Goal: Task Accomplishment & Management: Manage account settings

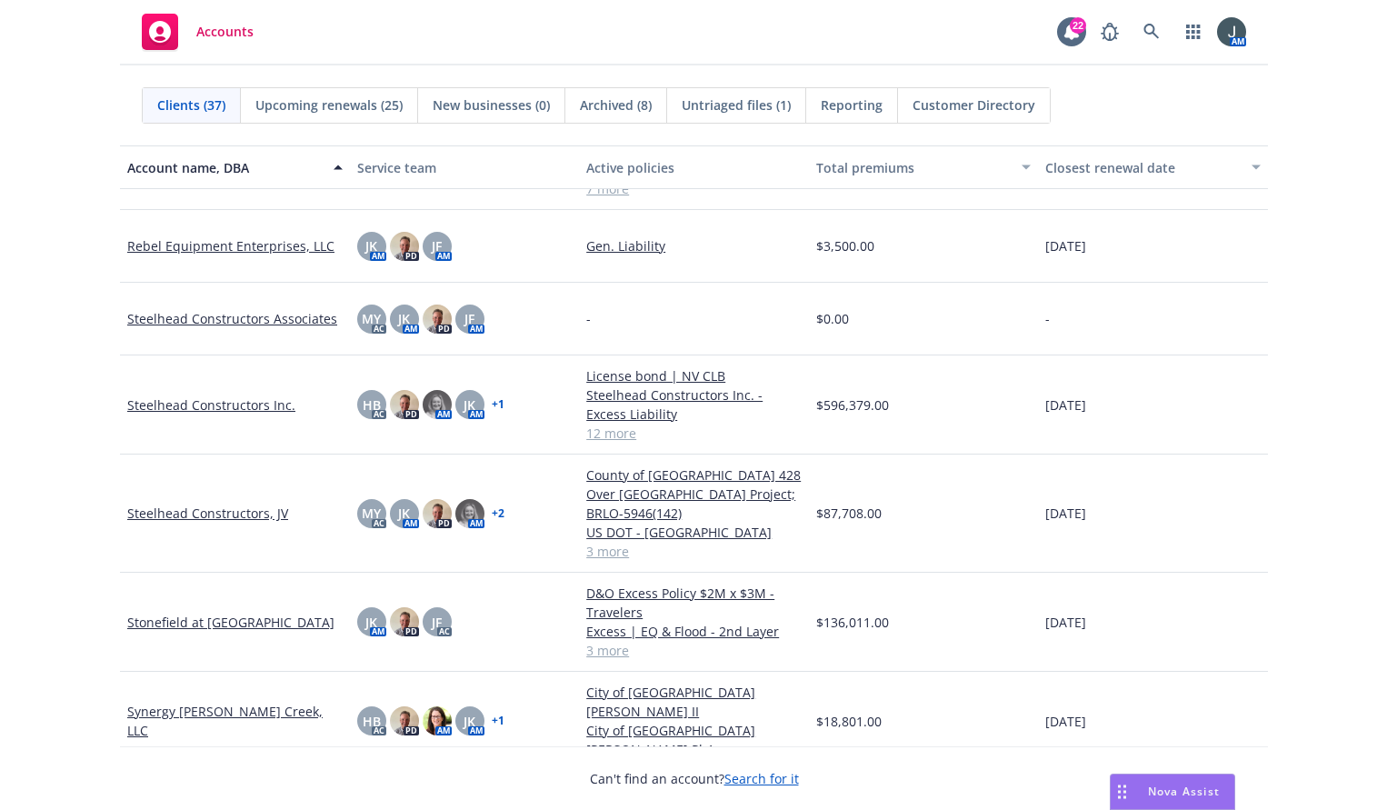
scroll to position [1272, 0]
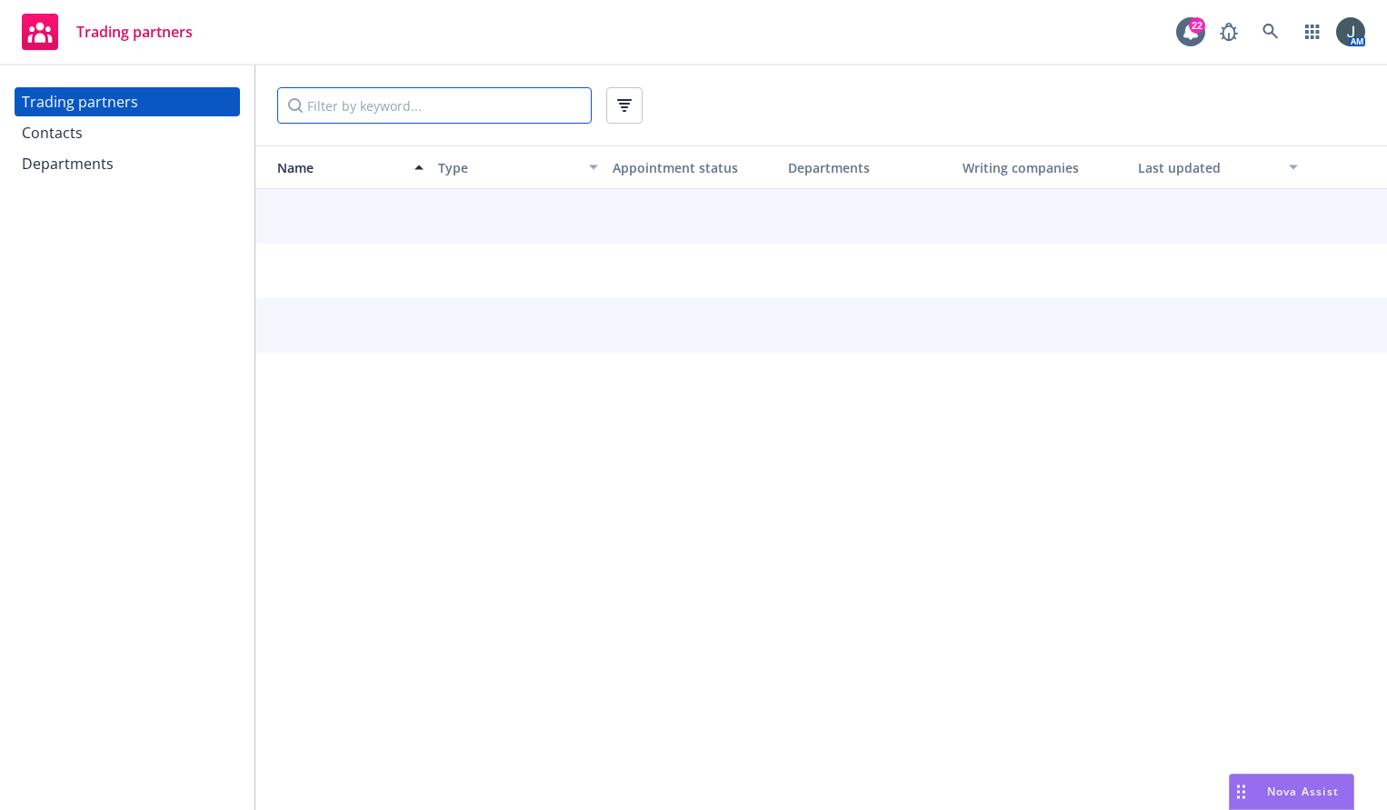
click at [372, 113] on input "Filter by keyword..." at bounding box center [434, 105] width 314 height 36
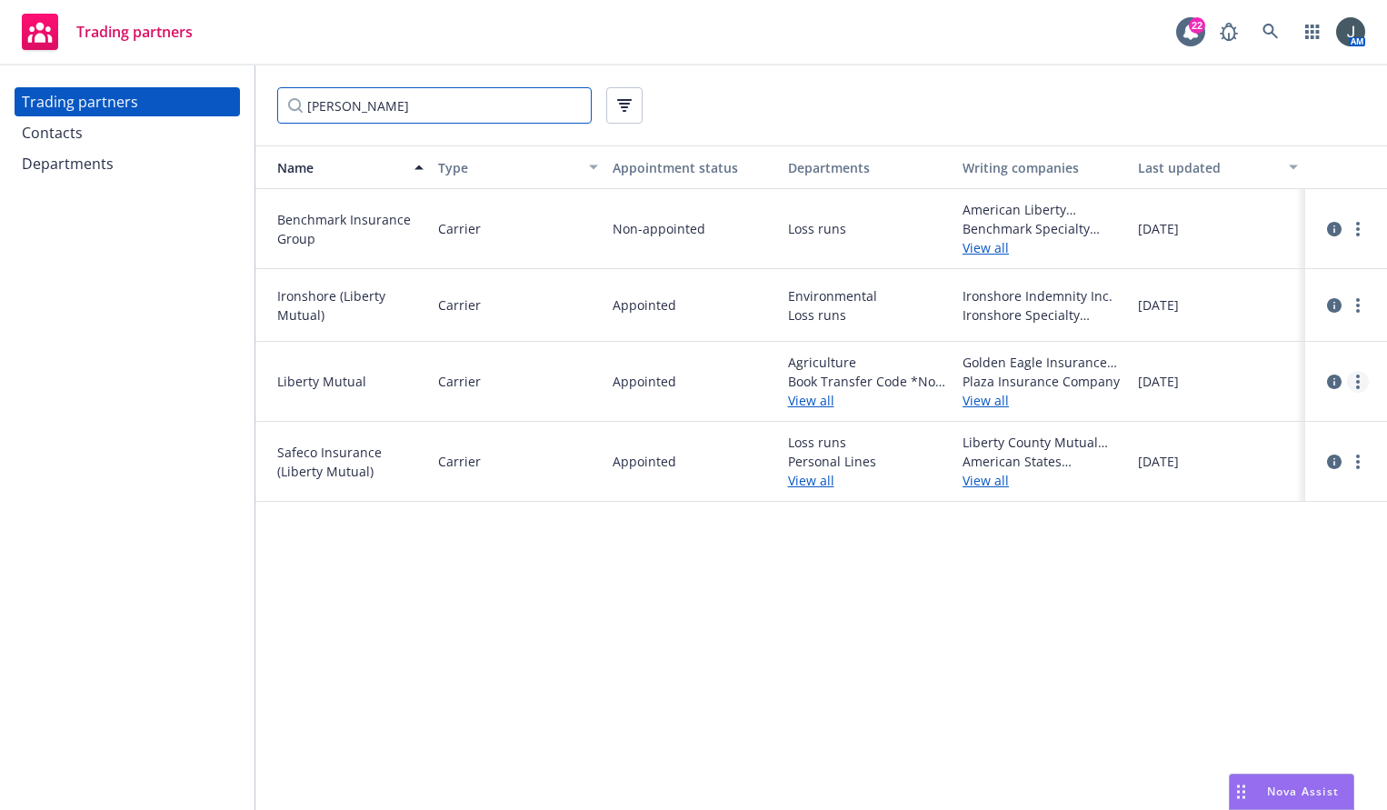
type input "[PERSON_NAME]"
click at [1359, 376] on circle "more" at bounding box center [1358, 376] width 4 height 4
click at [1272, 421] on link "View contacts" at bounding box center [1266, 419] width 203 height 36
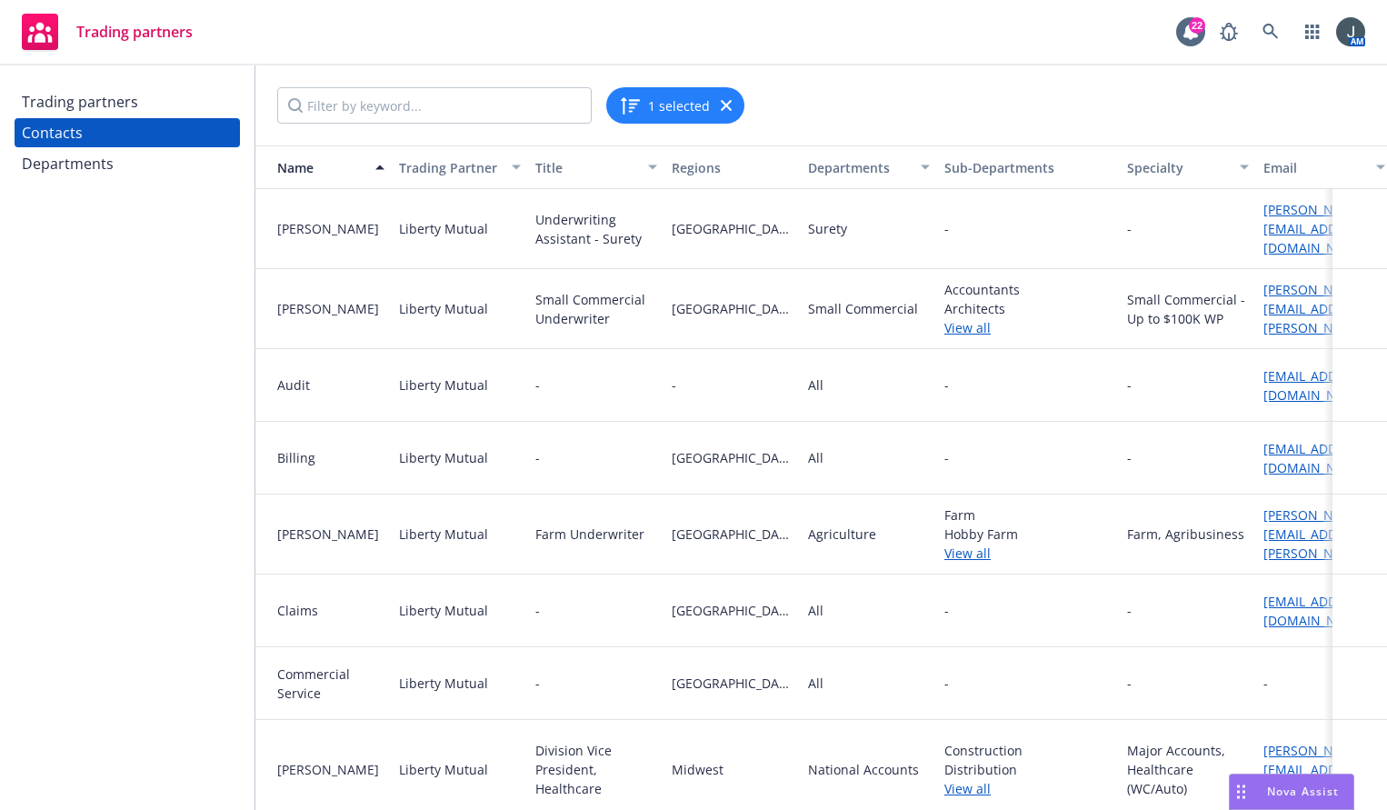
scroll to position [424, 0]
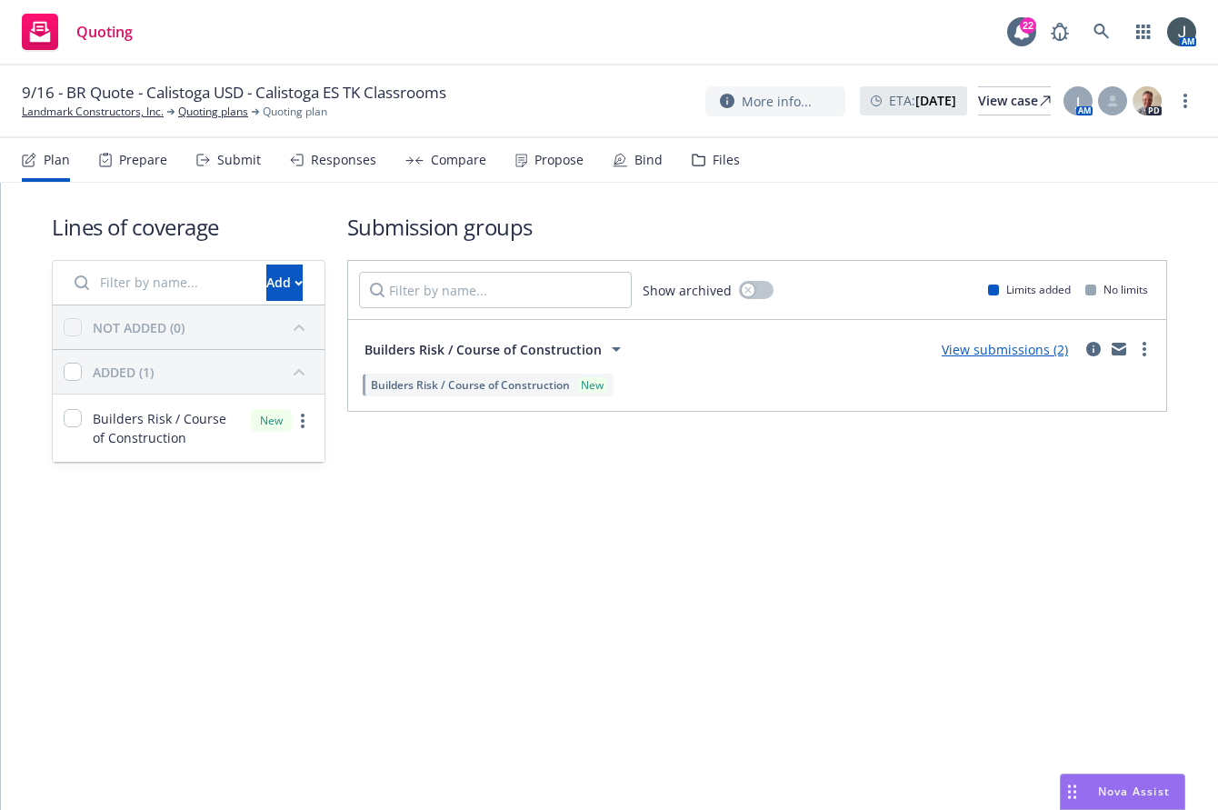
click at [1003, 352] on link "View submissions (2)" at bounding box center [1005, 349] width 126 height 17
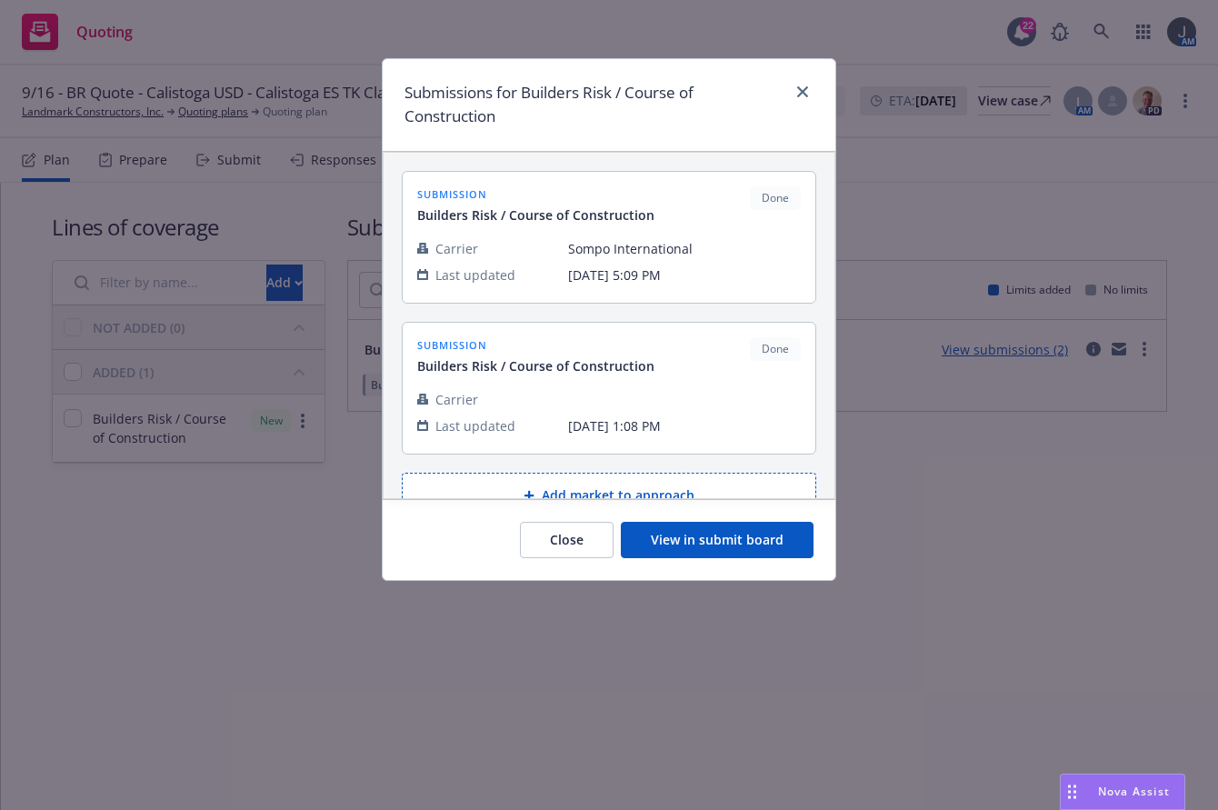
click at [723, 541] on button "View in submit board" at bounding box center [717, 540] width 193 height 36
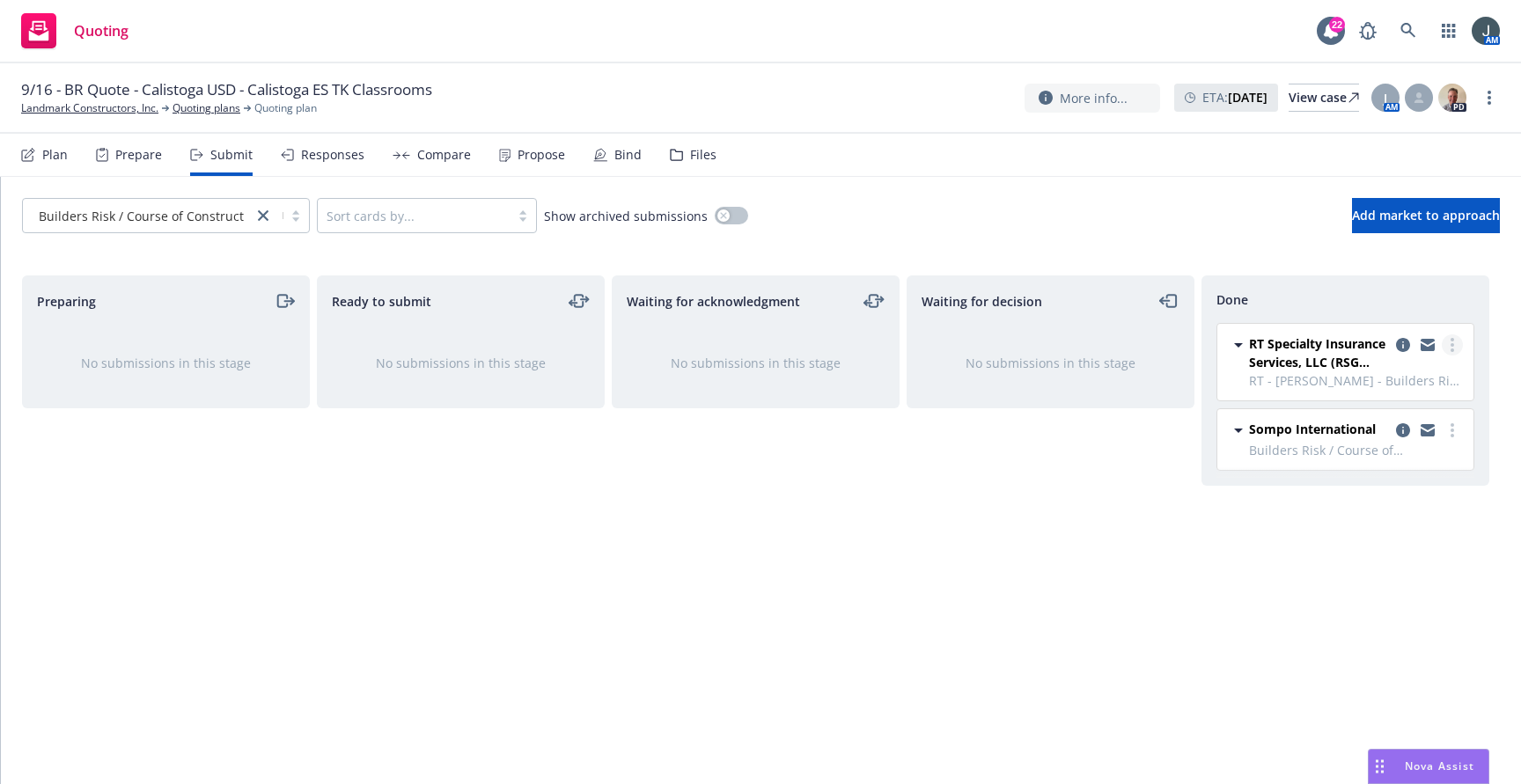
click at [1178, 341] on link "more" at bounding box center [1452, 345] width 21 height 21
click at [1178, 421] on span "Add accepted decision" at bounding box center [1374, 415] width 176 height 16
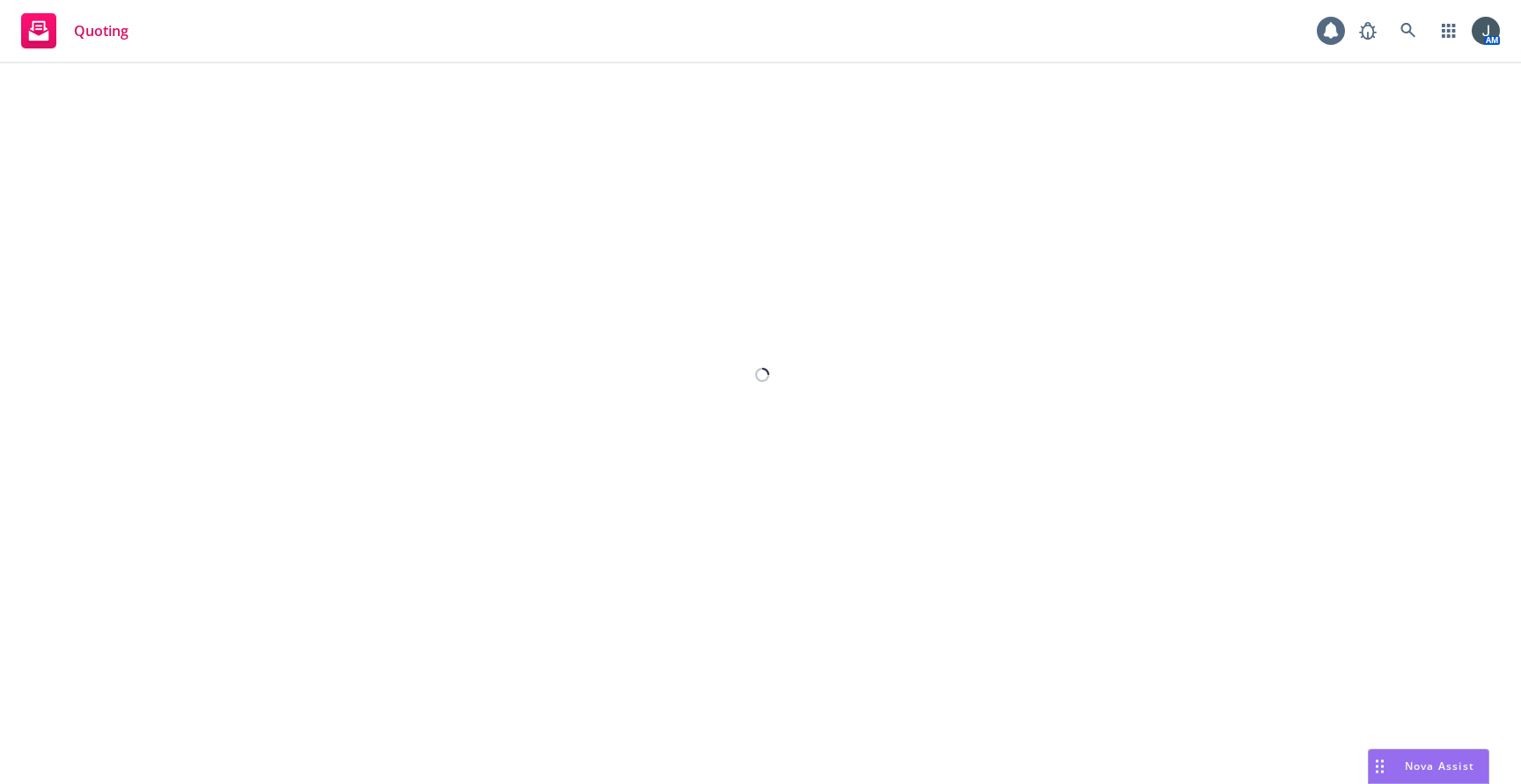
select select "12"
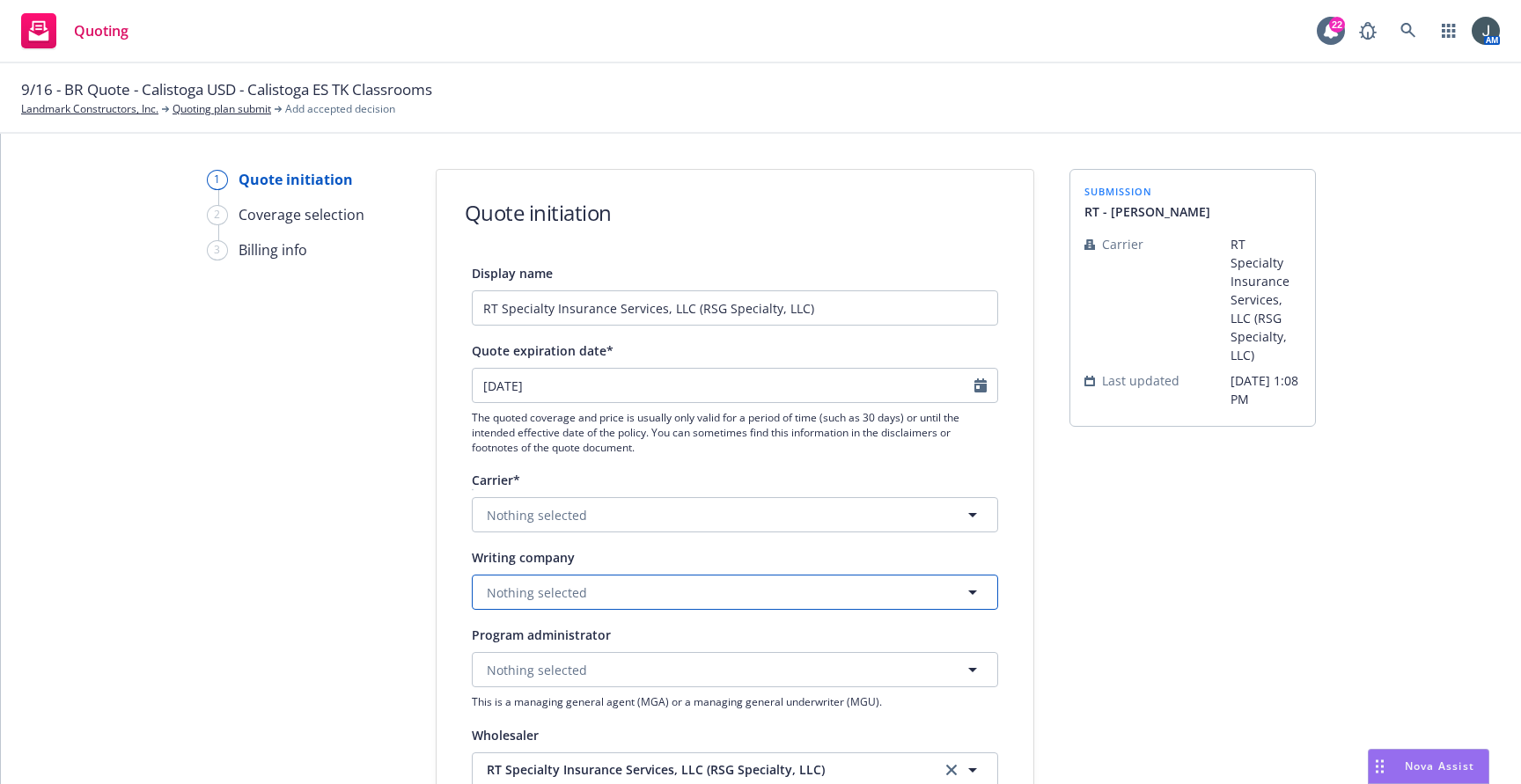
click at [592, 586] on button "Nothing selected" at bounding box center [735, 592] width 527 height 35
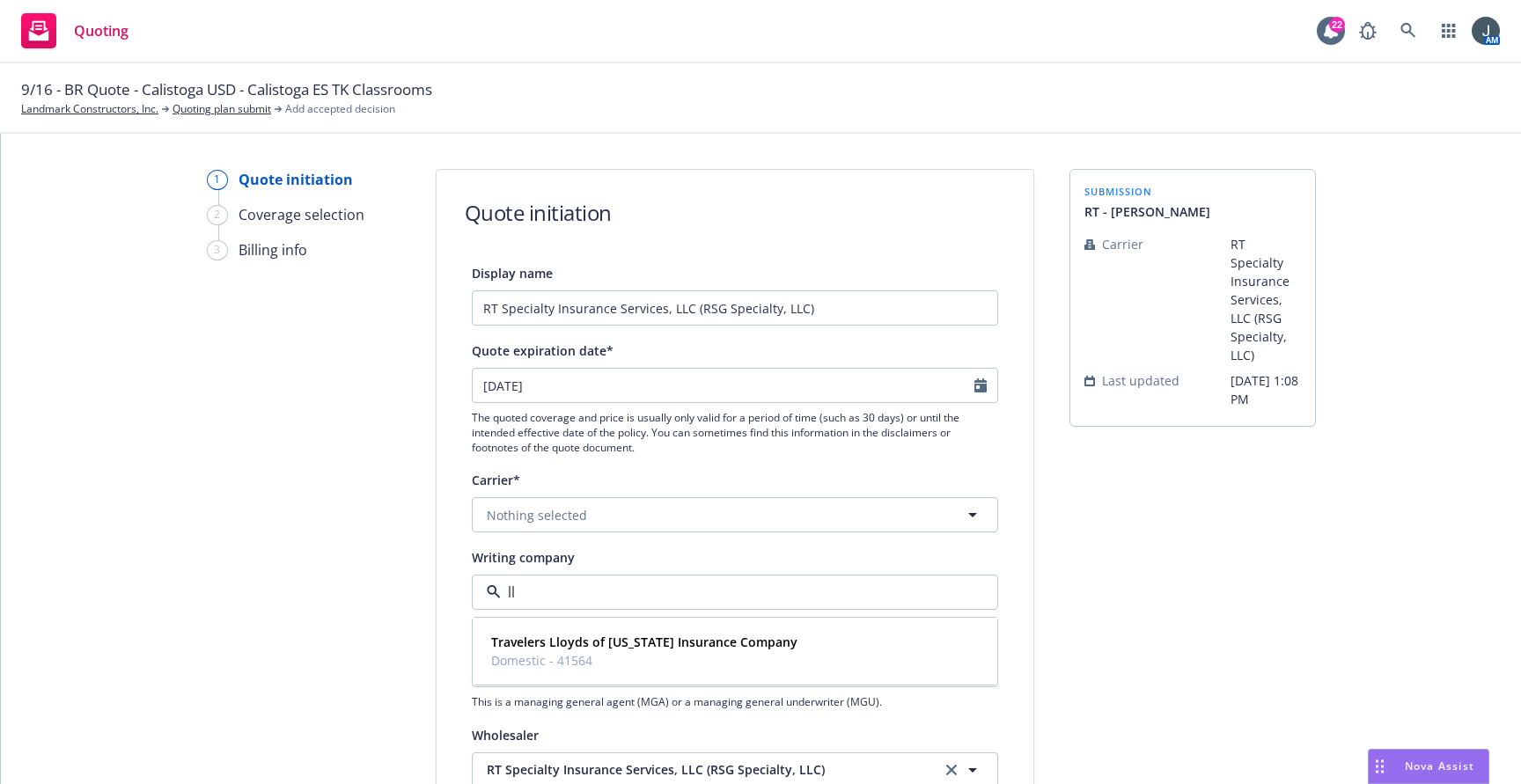
type input "l"
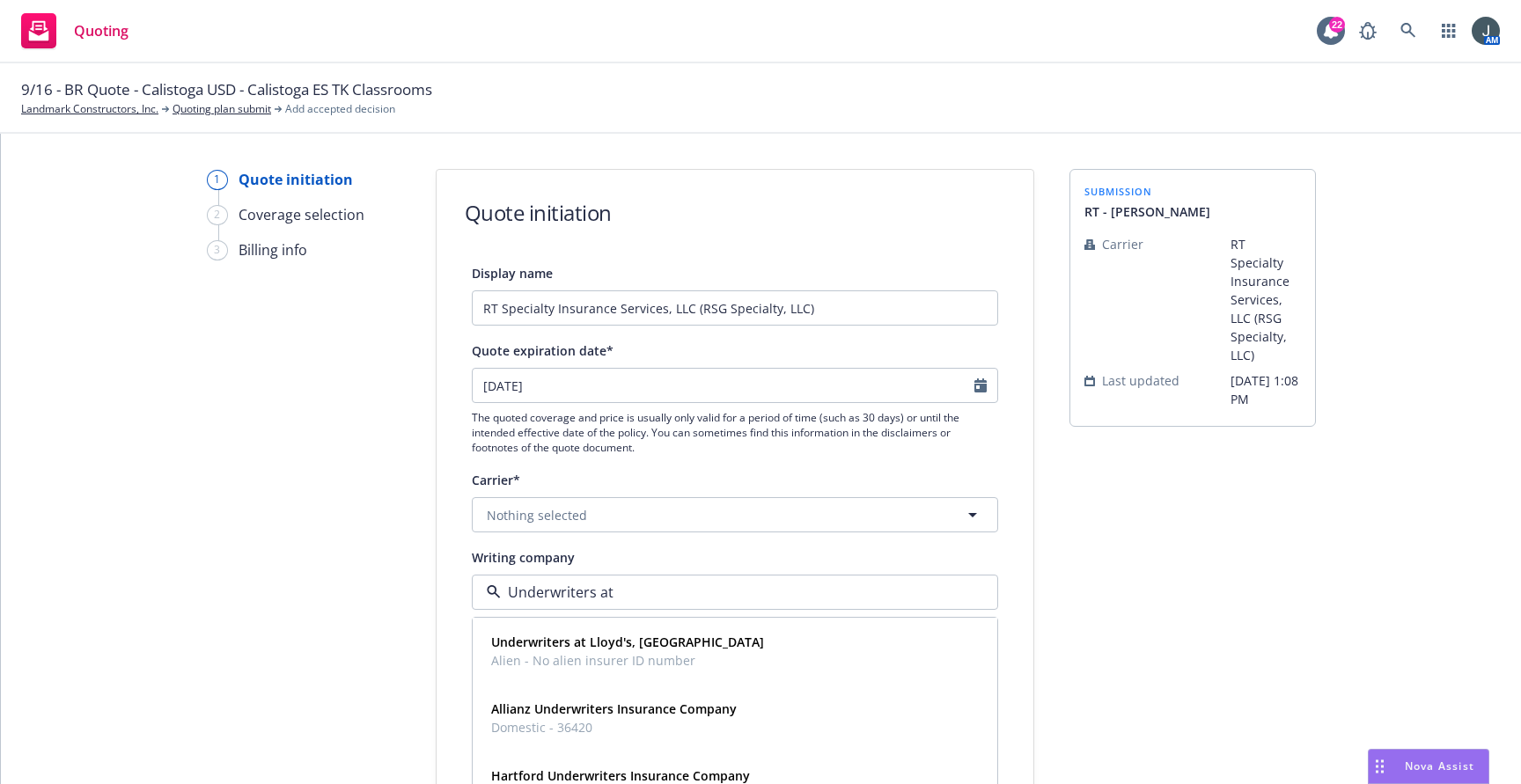
type input "Underwriters at"
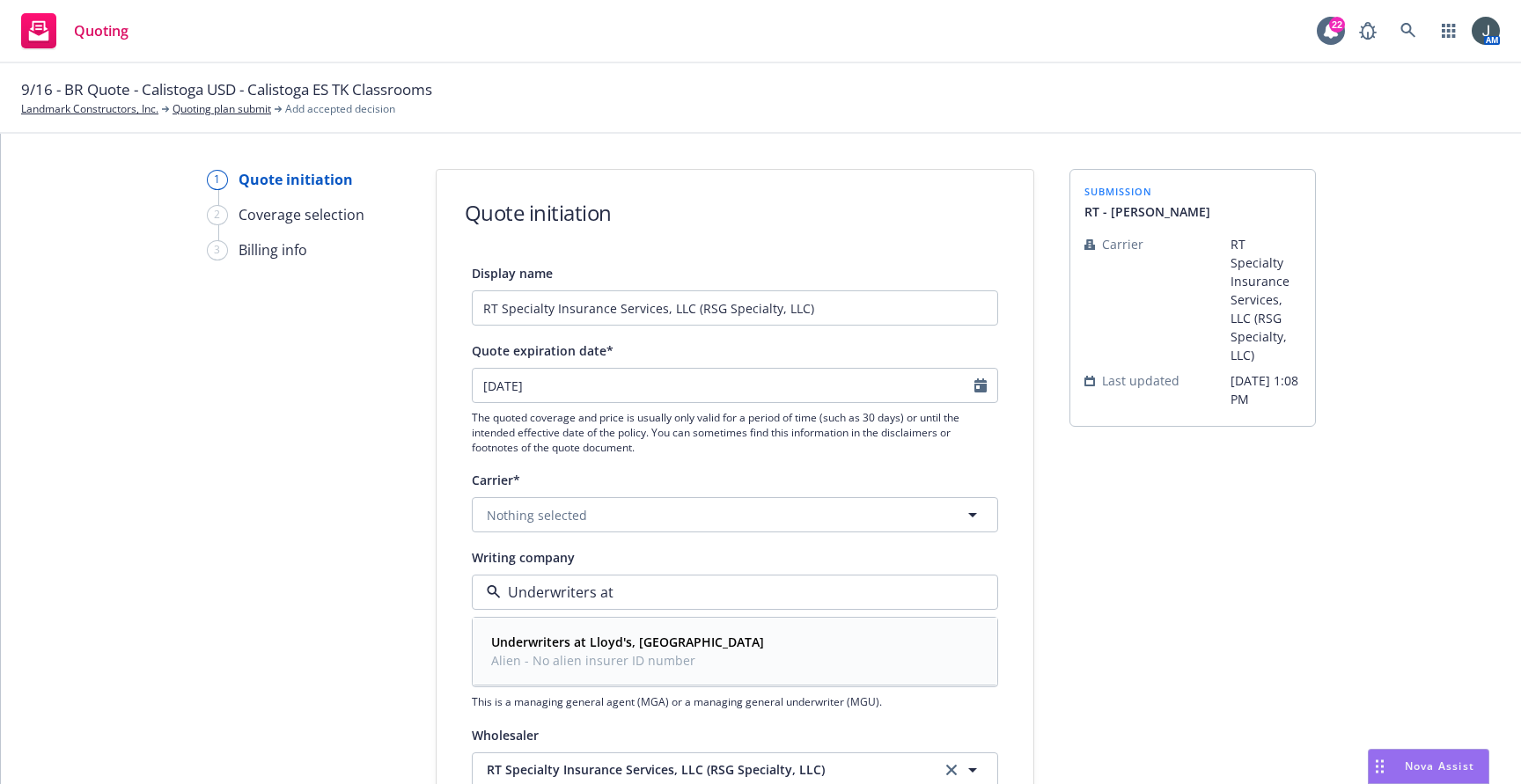
click at [649, 639] on strong "Underwriters at Lloyd's, London" at bounding box center [627, 641] width 273 height 16
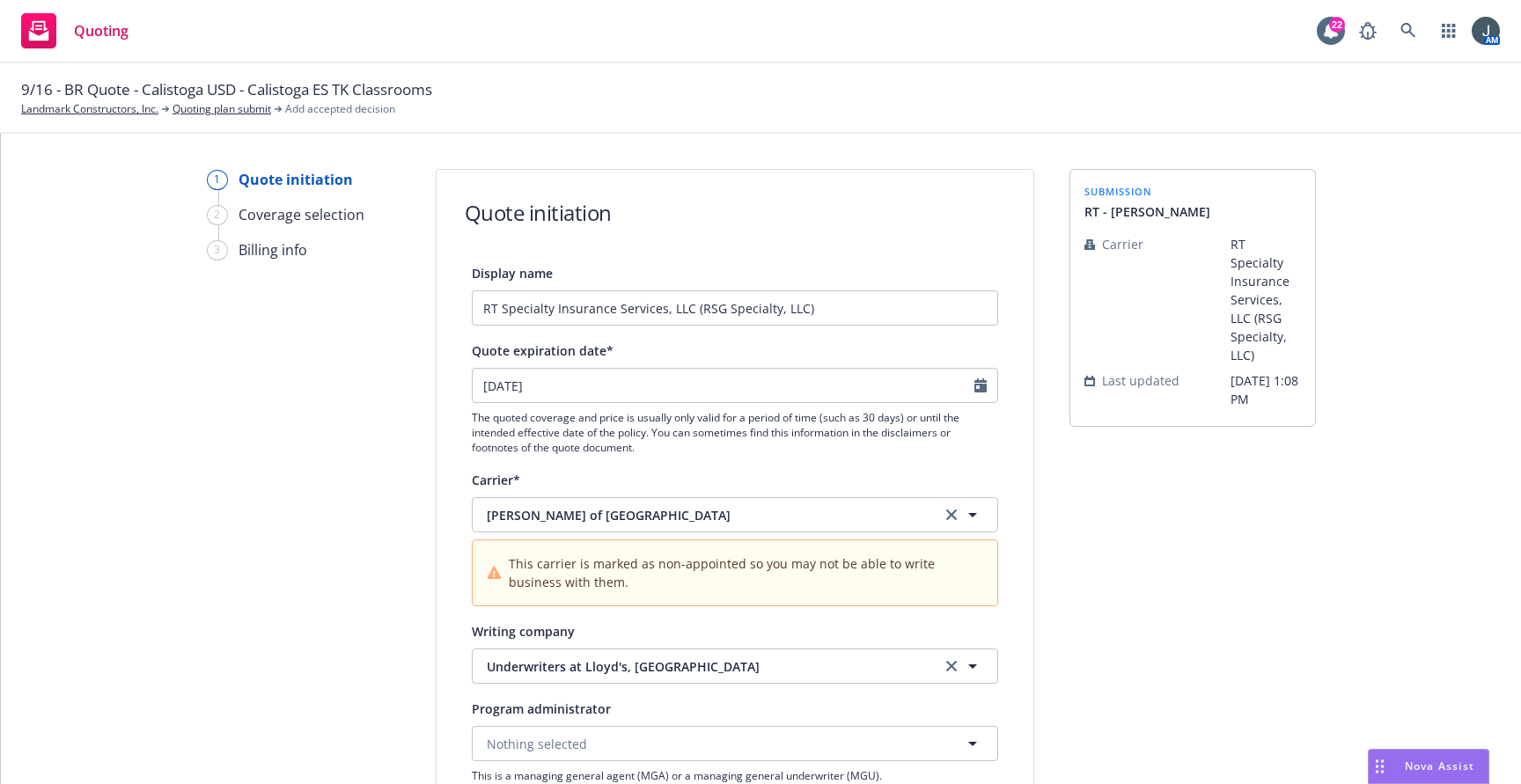
scroll to position [410, 0]
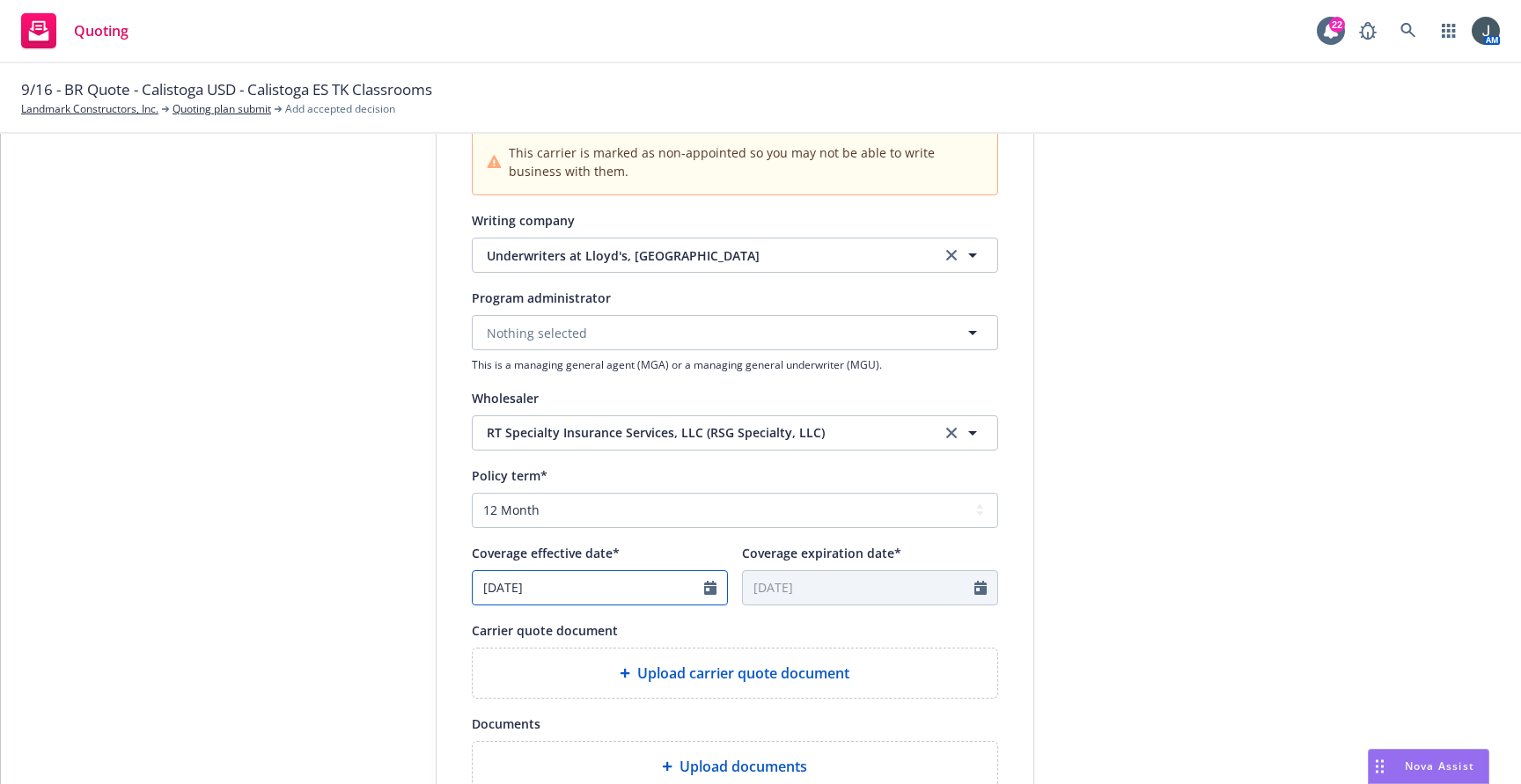
select select "9"
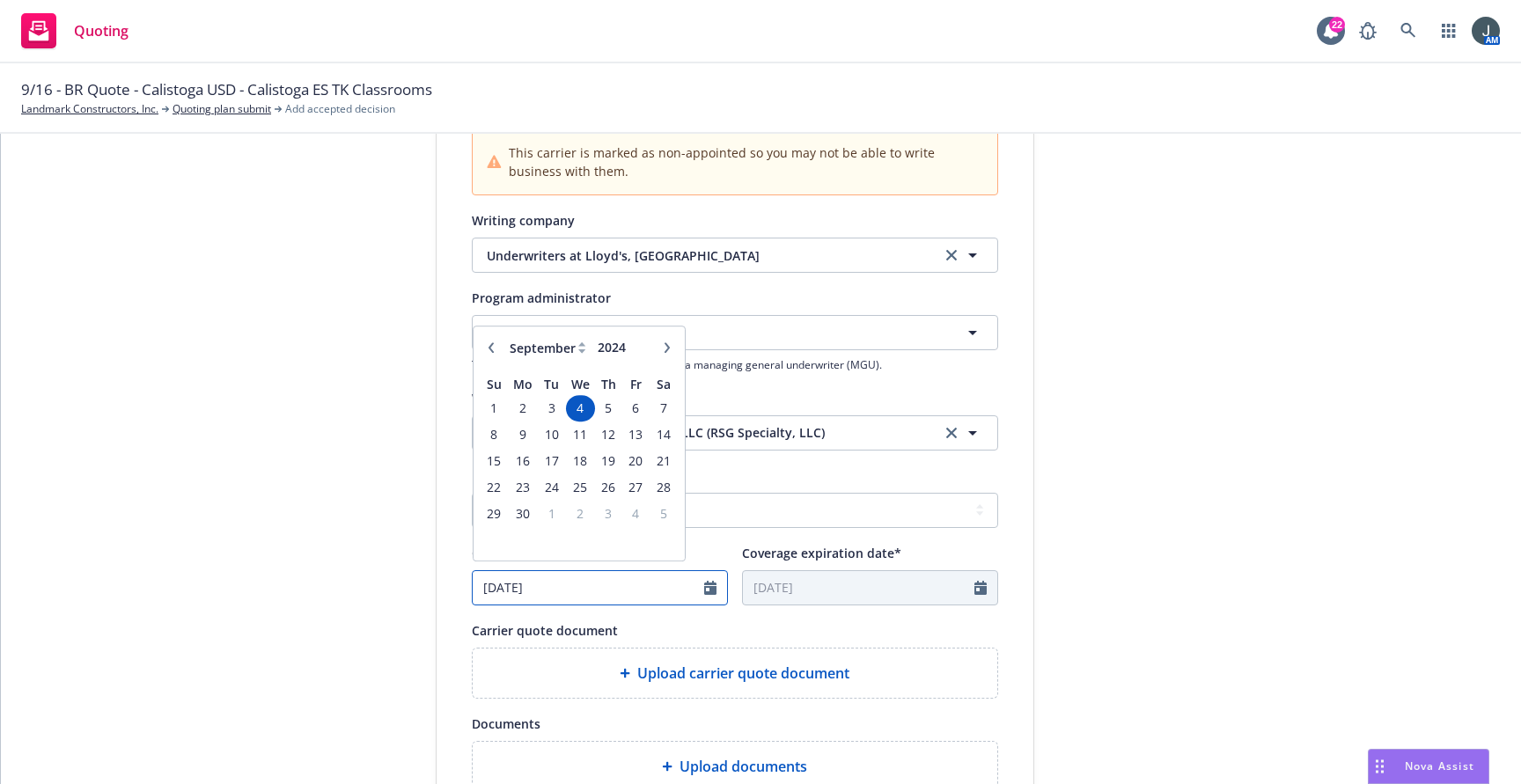
click at [507, 585] on input "09/04/2024" at bounding box center [588, 588] width 231 height 34
click at [488, 407] on span "1" at bounding box center [494, 413] width 24 height 22
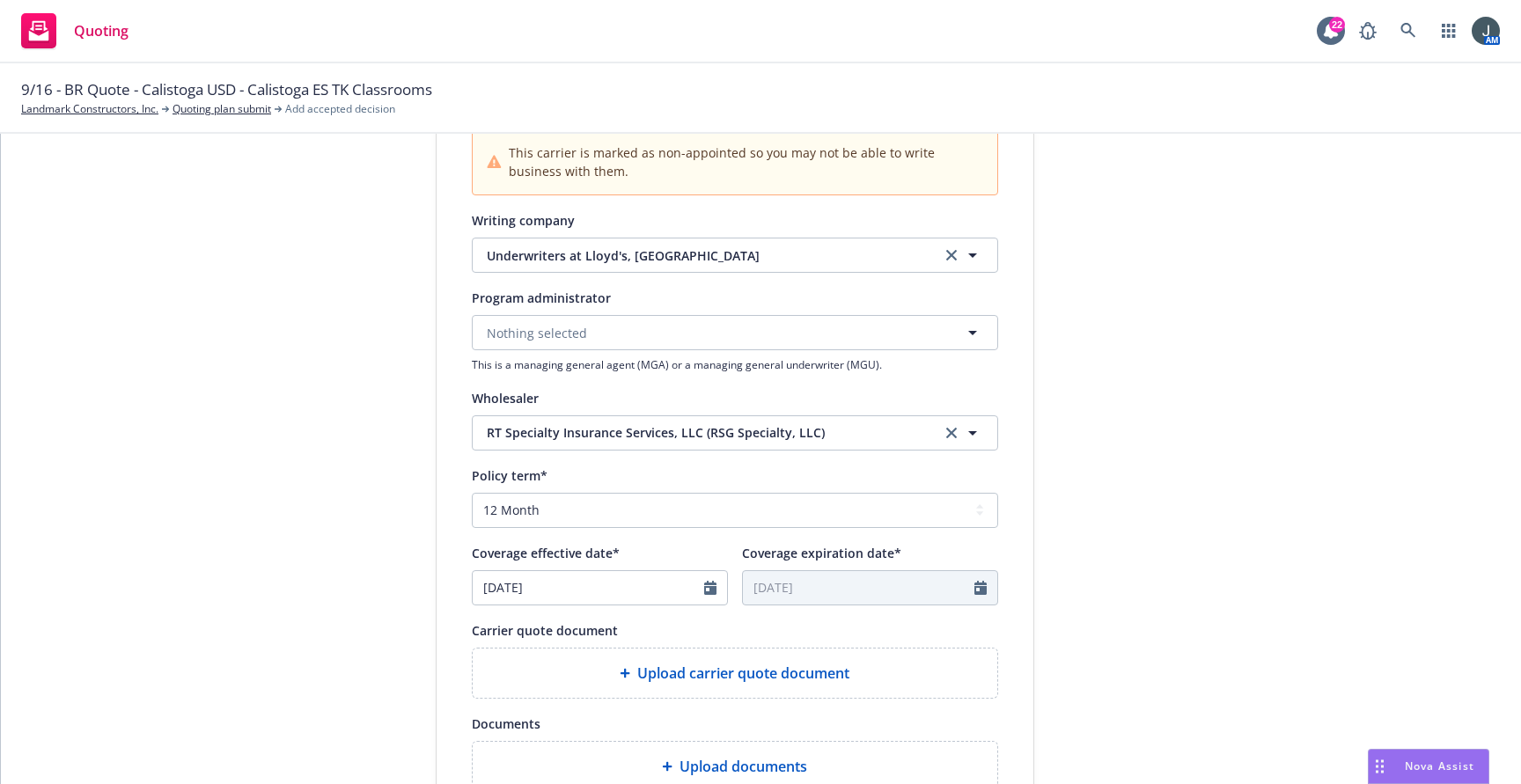
type input "09/01/2024"
type input "09/01/2025"
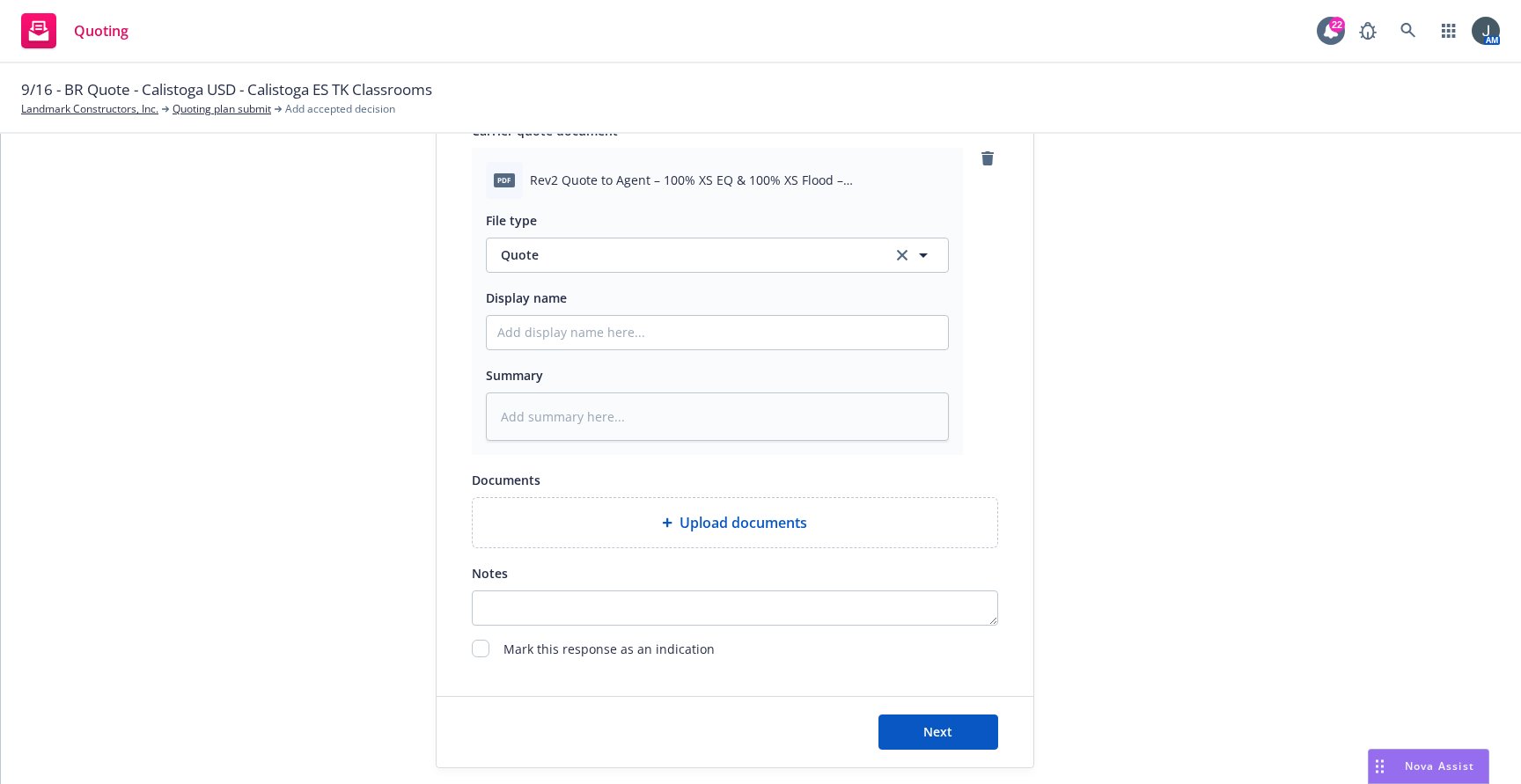
scroll to position [930, 0]
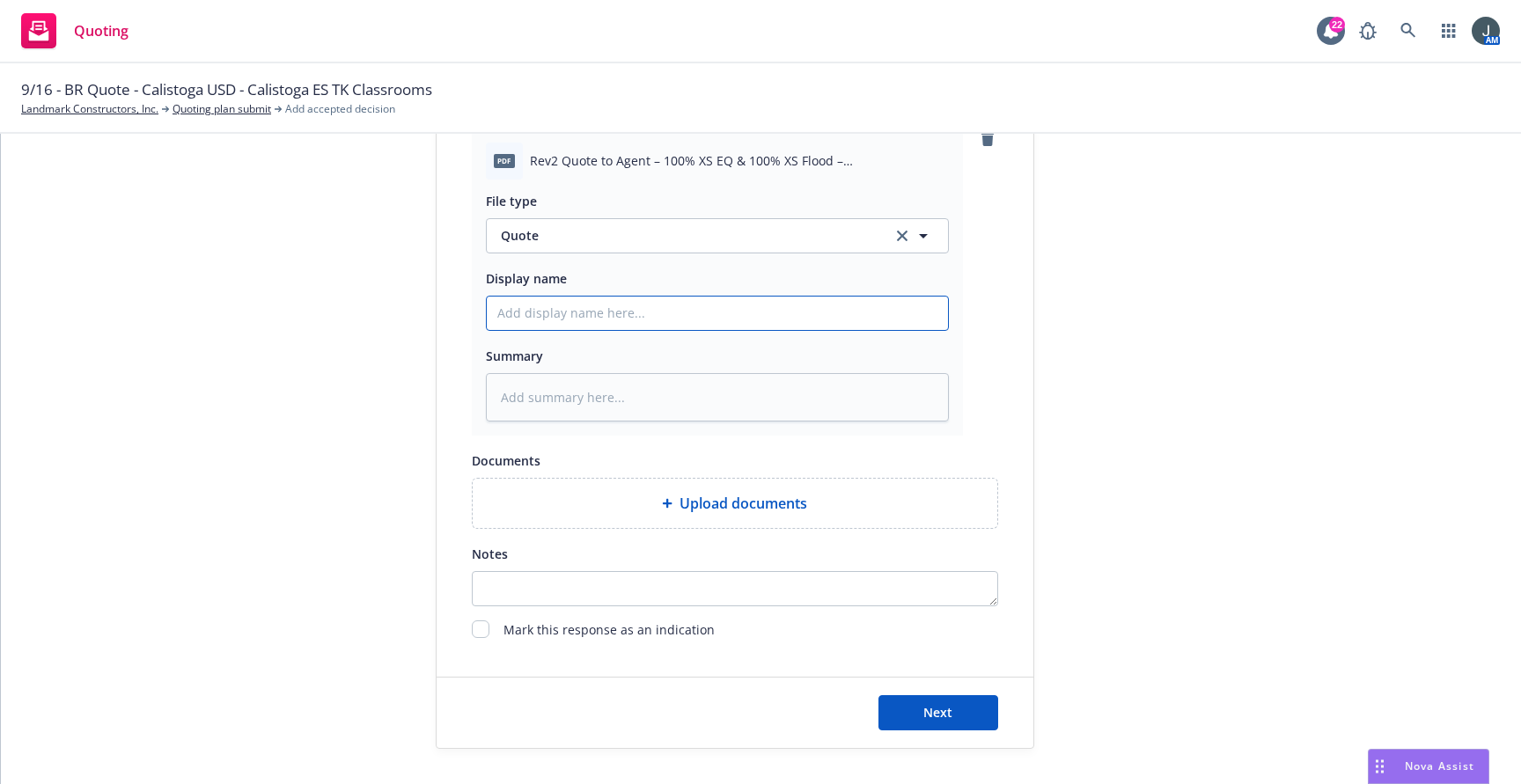
click at [621, 319] on input "Display name" at bounding box center [717, 313] width 461 height 34
type textarea "x"
type input "2"
type textarea "x"
type input "25"
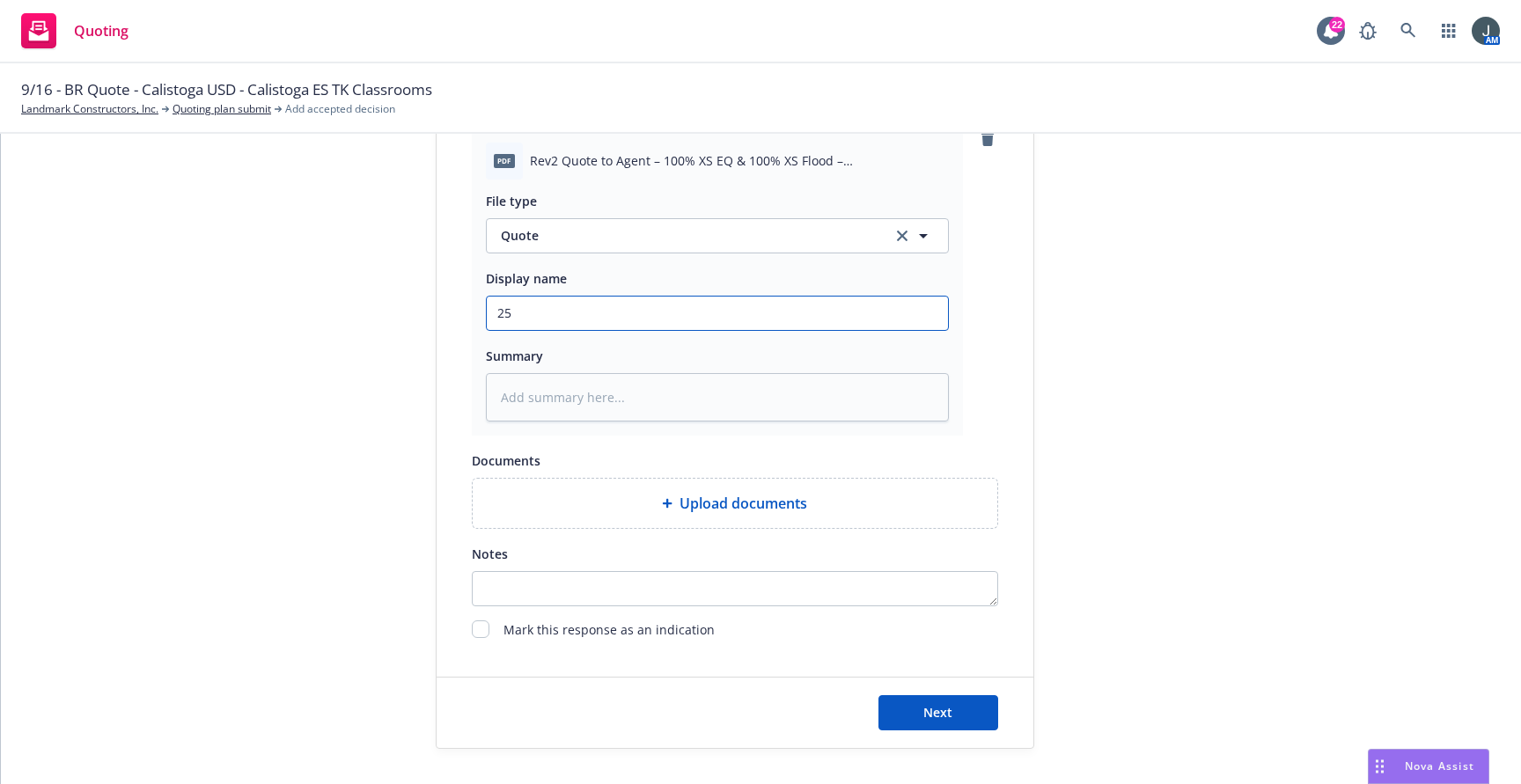
type textarea "x"
type input "25-"
type textarea "x"
type input "25-2"
type textarea "x"
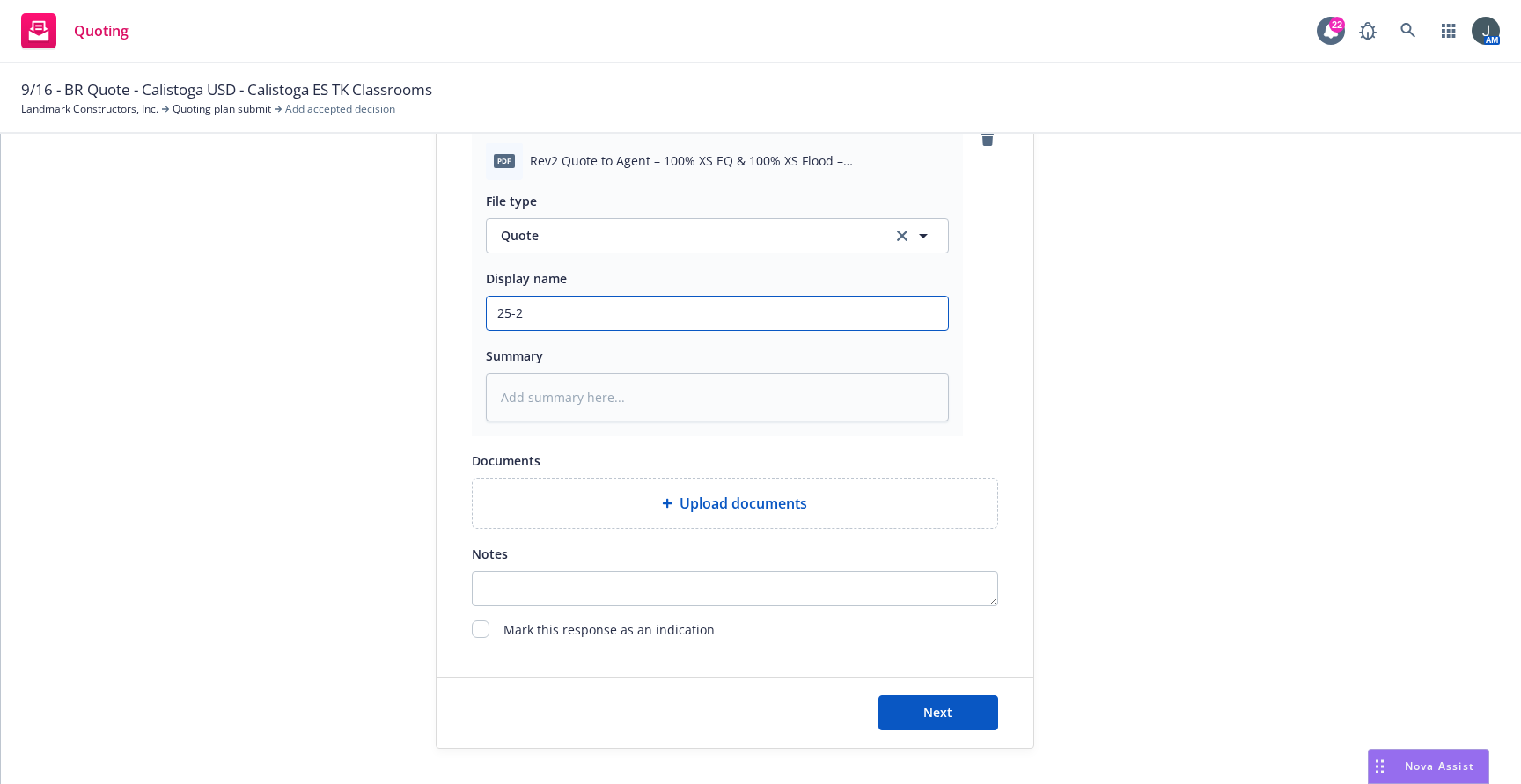
type input "25-26"
type textarea "x"
type input "25-26"
type textarea "x"
type input "25-26 J"
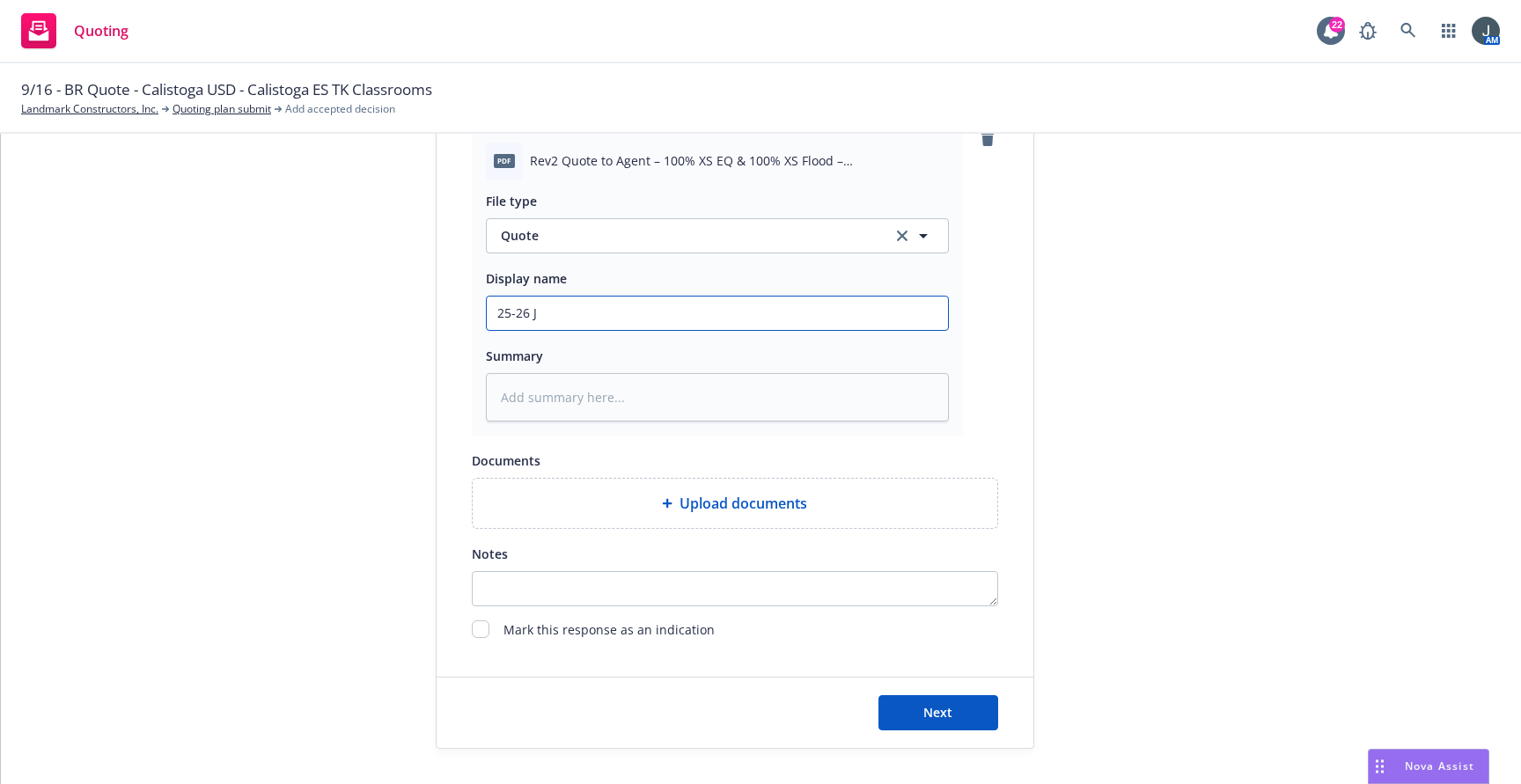
type textarea "x"
type input "25-26 Je"
type textarea "x"
type input "25-26 Jen"
type textarea "x"
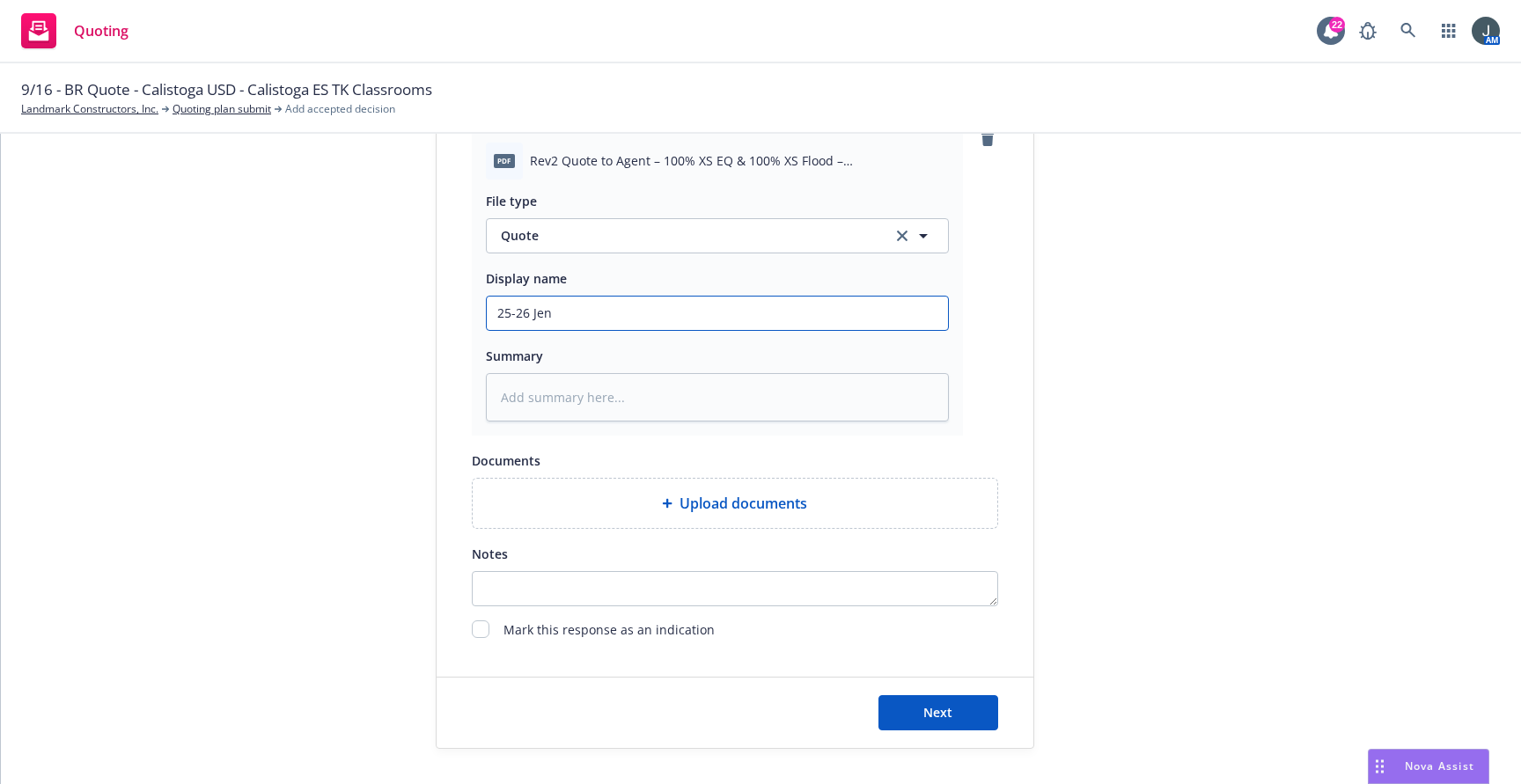
type input "25-26 Jenc"
type textarea "x"
type input "25-26 Jenca"
type textarea "x"
type input "25-26 Jencap"
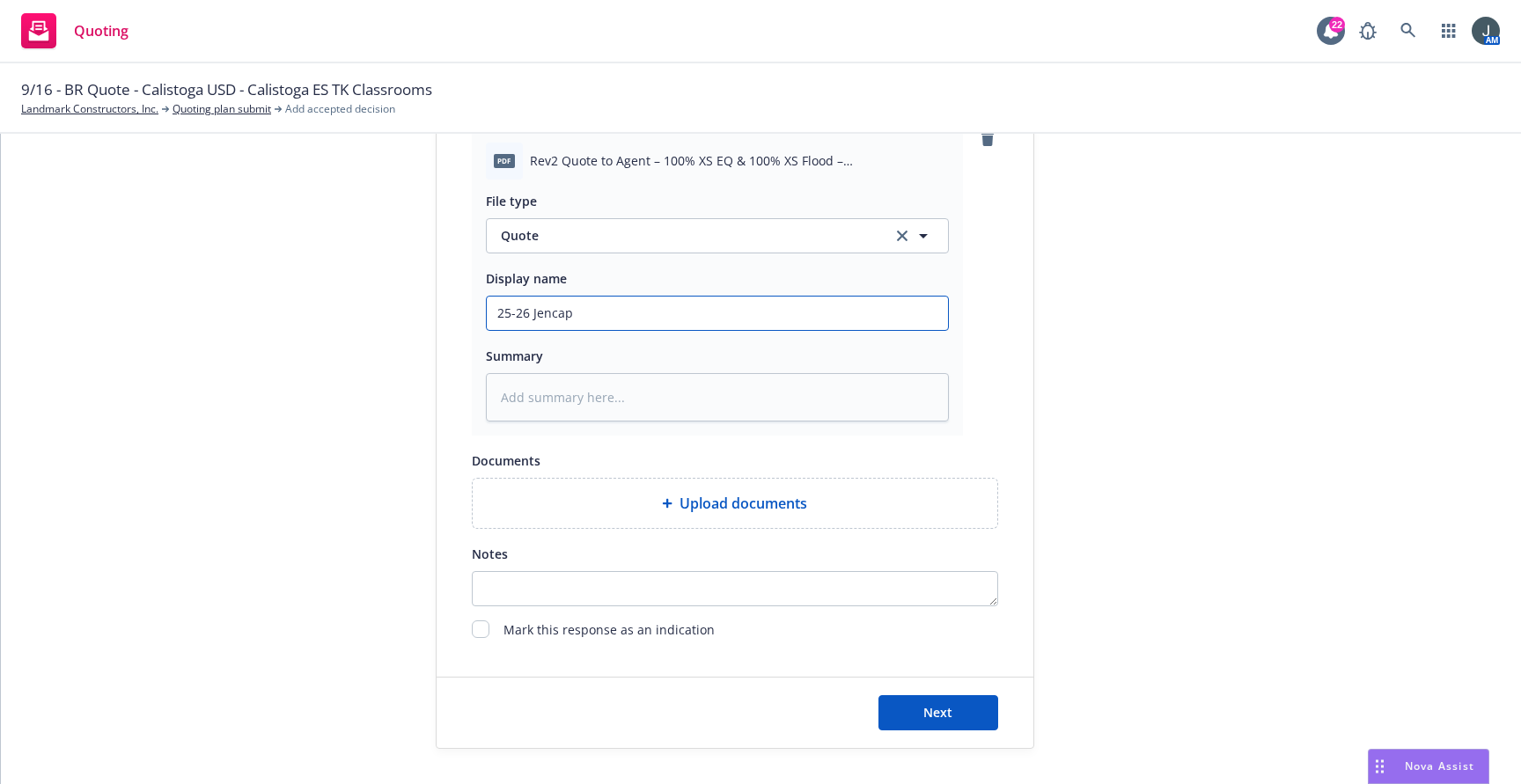
type textarea "x"
type input "25-26 Jencap"
type textarea "x"
type input "25-26 Jencap R"
type textarea "x"
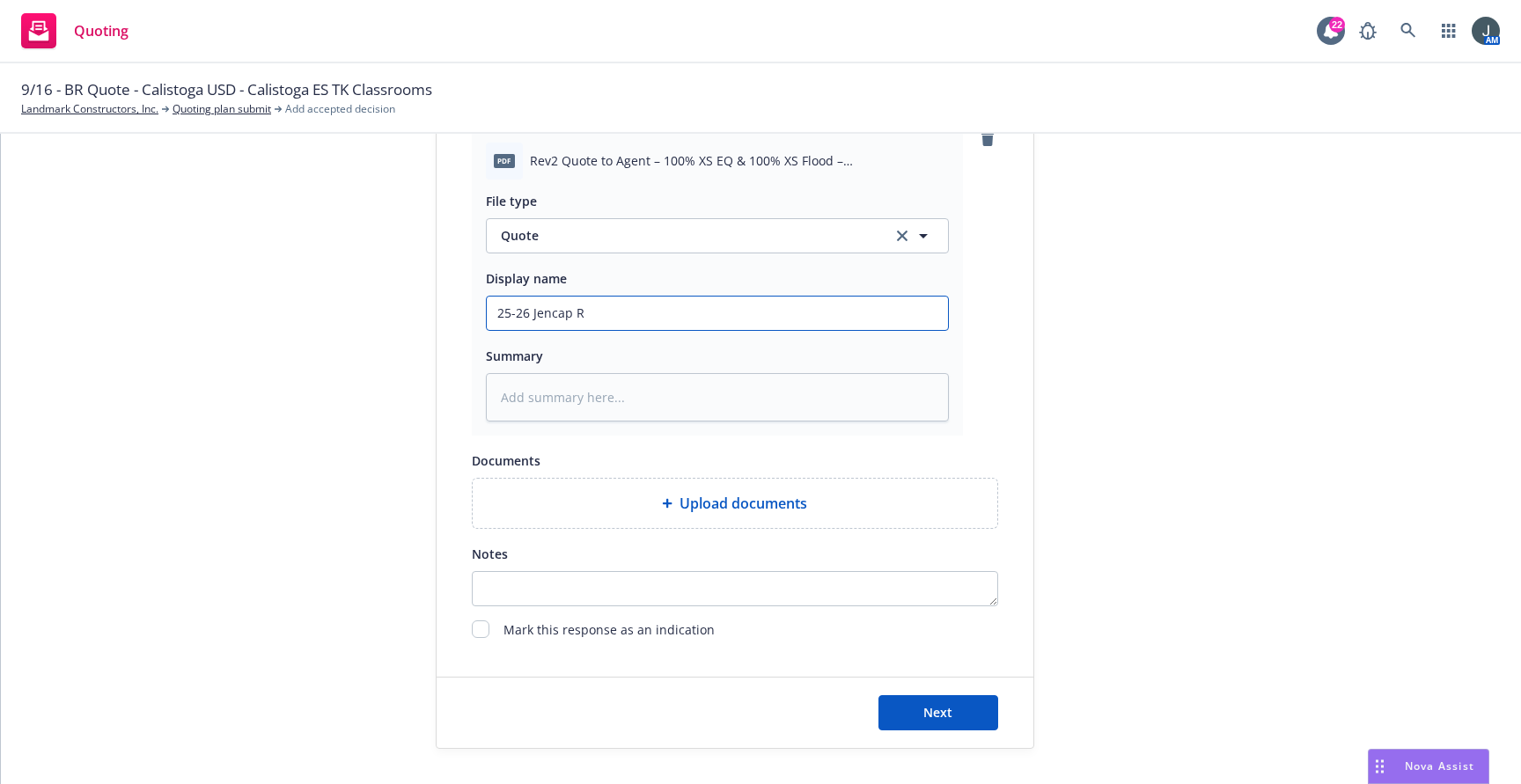
type input "25-26 Jencap Re"
type textarea "x"
type input "25-26 Jencap Rev"
type textarea "x"
type input "25-26 Jencap Rev"
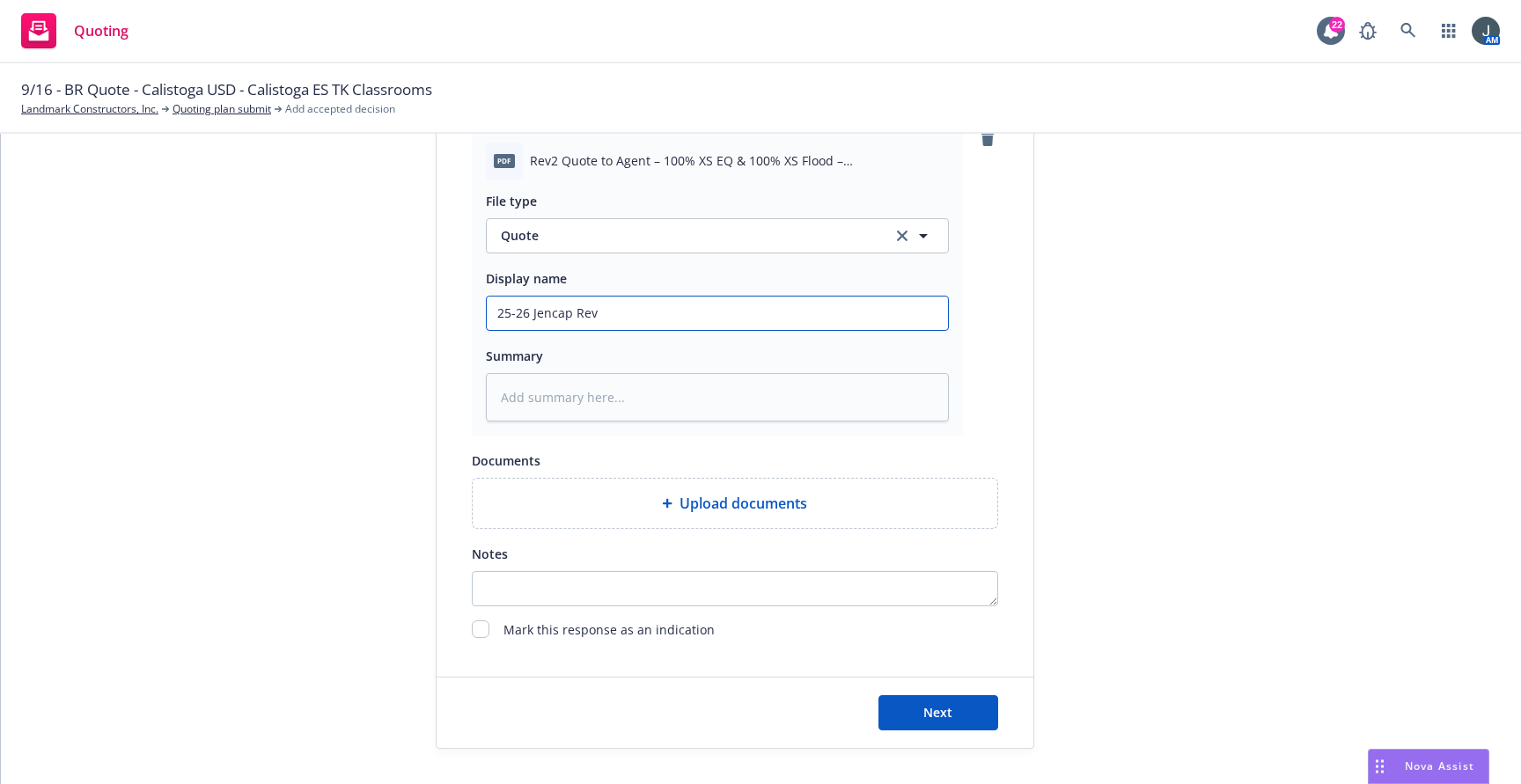
type textarea "x"
type input "25-26 Jencap Rev D"
type textarea "x"
type input "25-26 Jencap Rev DI"
type textarea "x"
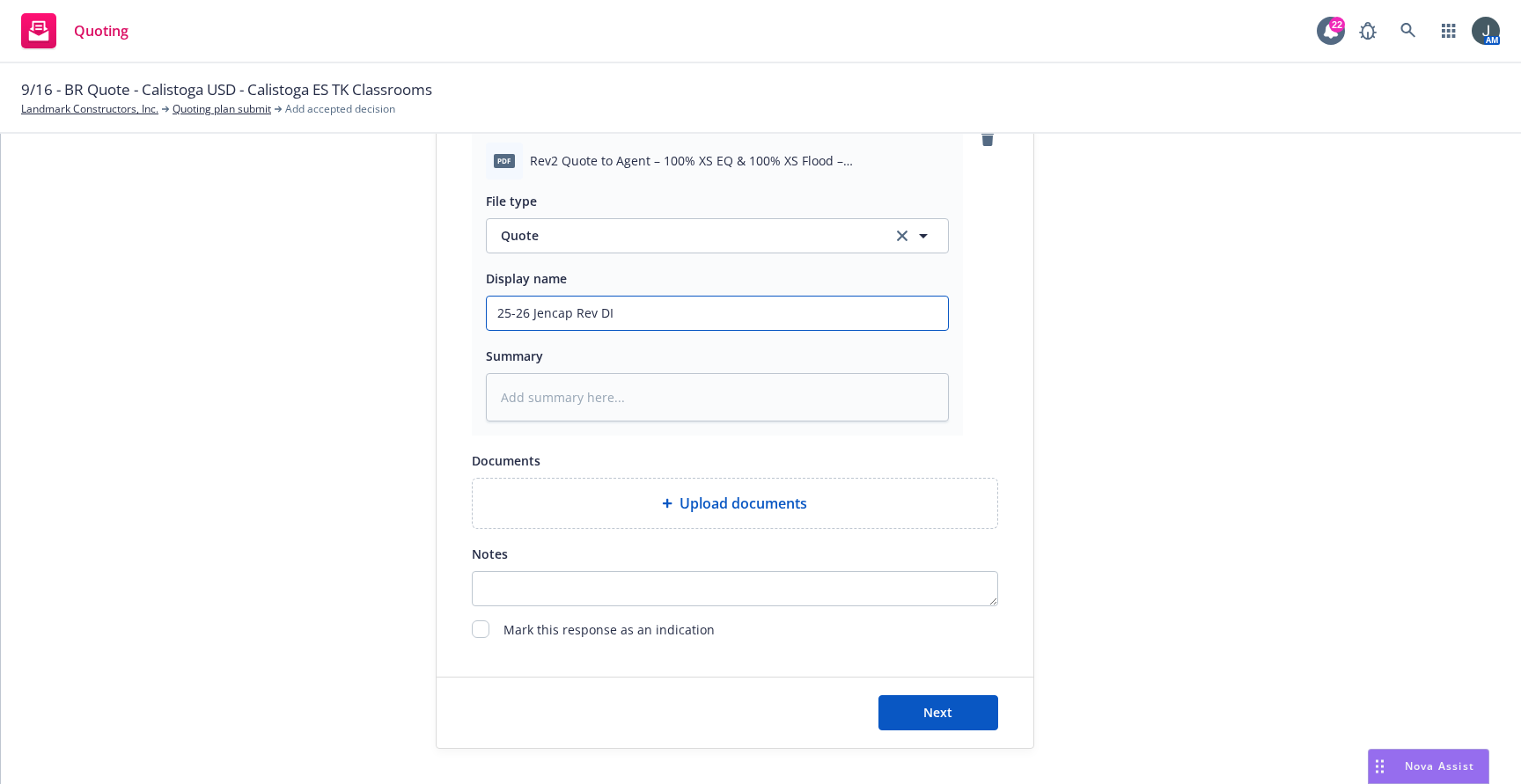
type input "25-26 Jencap Rev DIC"
type textarea "x"
type input "25-26 Jencap Rev DIC"
type textarea "x"
type input "25-26 Jencap Rev DIC E"
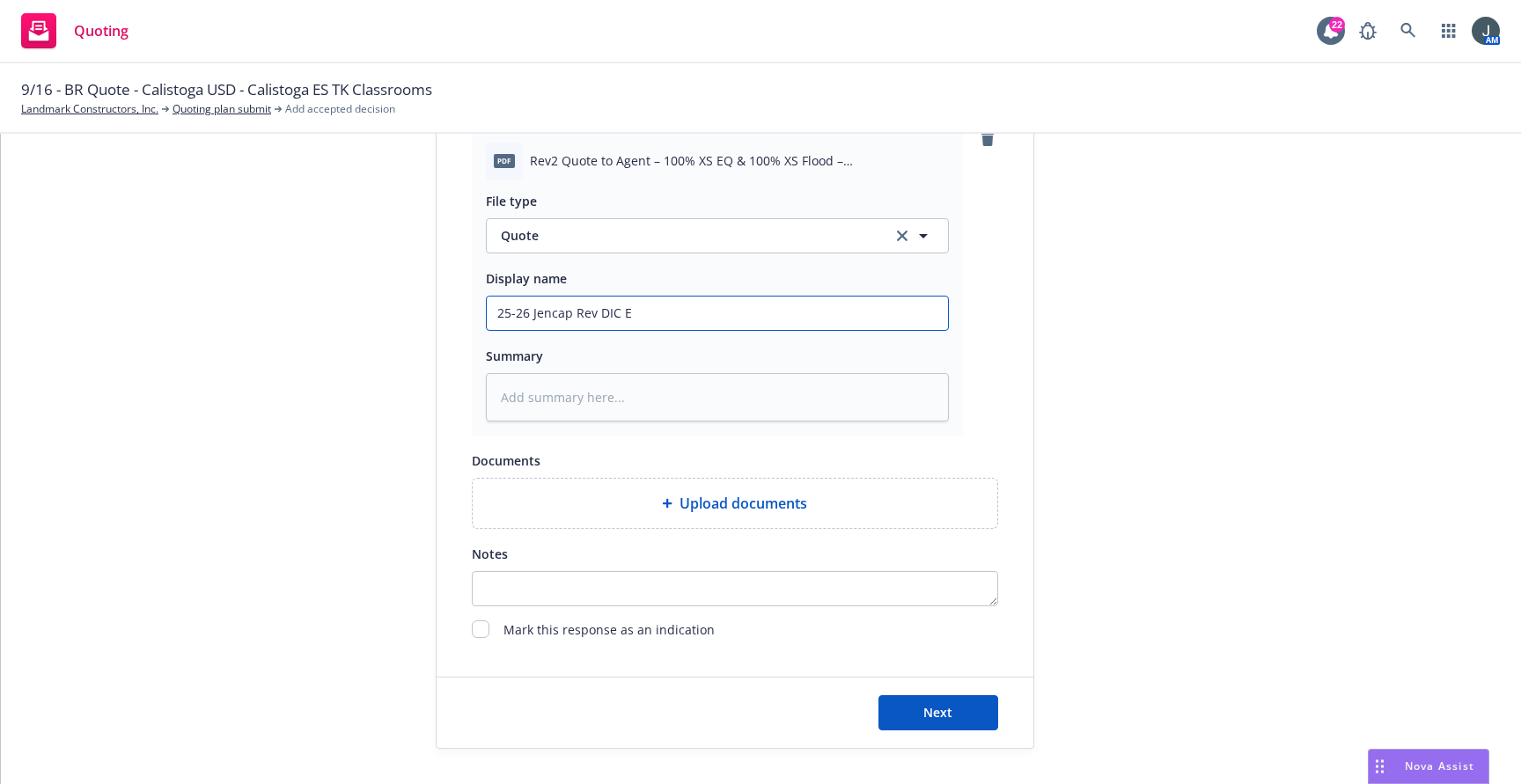
type textarea "x"
type input "25-26 Jencap Rev DIC EQ"
type textarea "x"
type input "25-26 Jencap Rev DIC EQ"
type textarea "x"
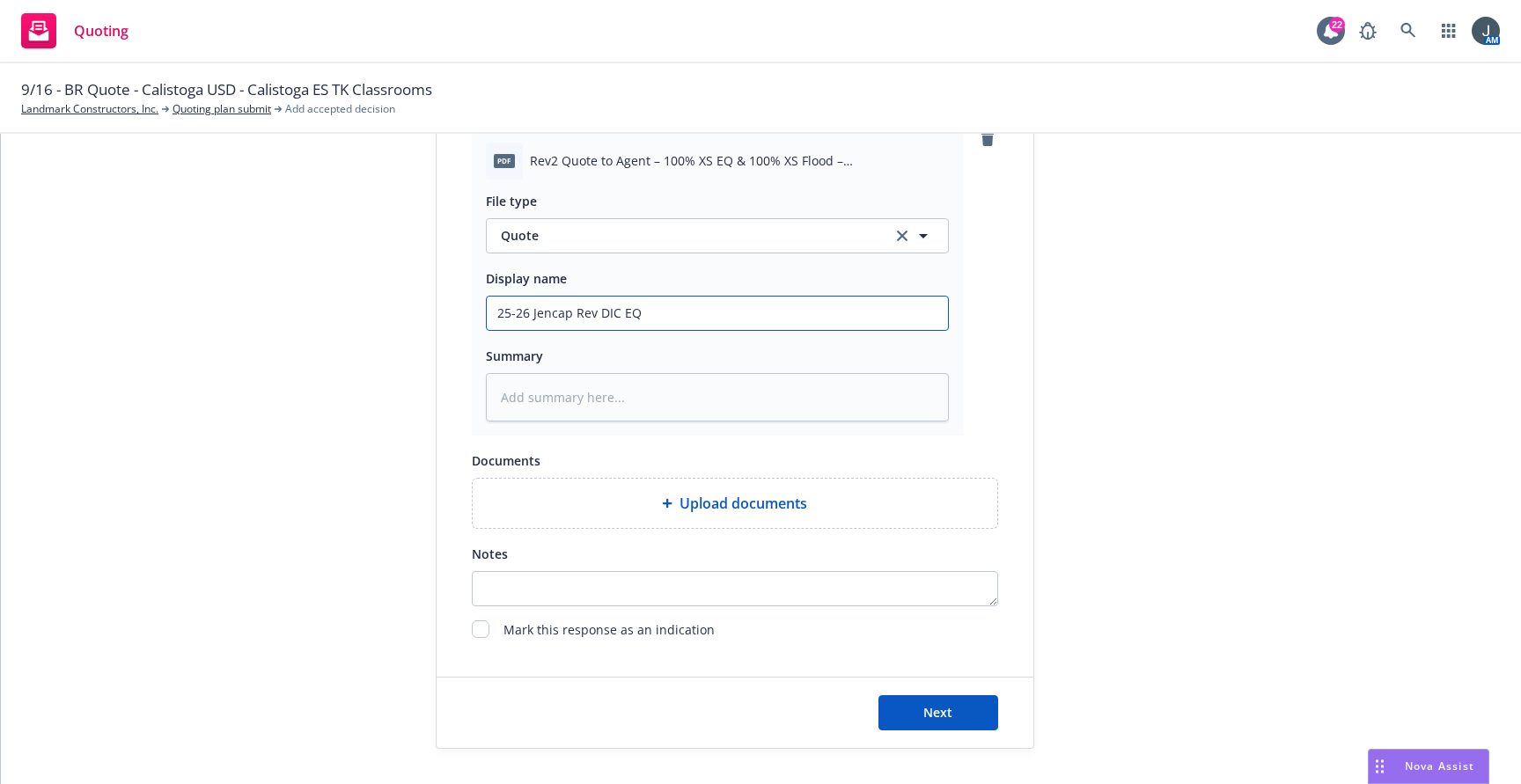
type input "25-26 Jencap Rev DIC EQ &"
type textarea "x"
type input "25-26 Jencap Rev DIC EQ &"
type textarea "x"
type input "25-26 Jencap Rev DIC EQ & F"
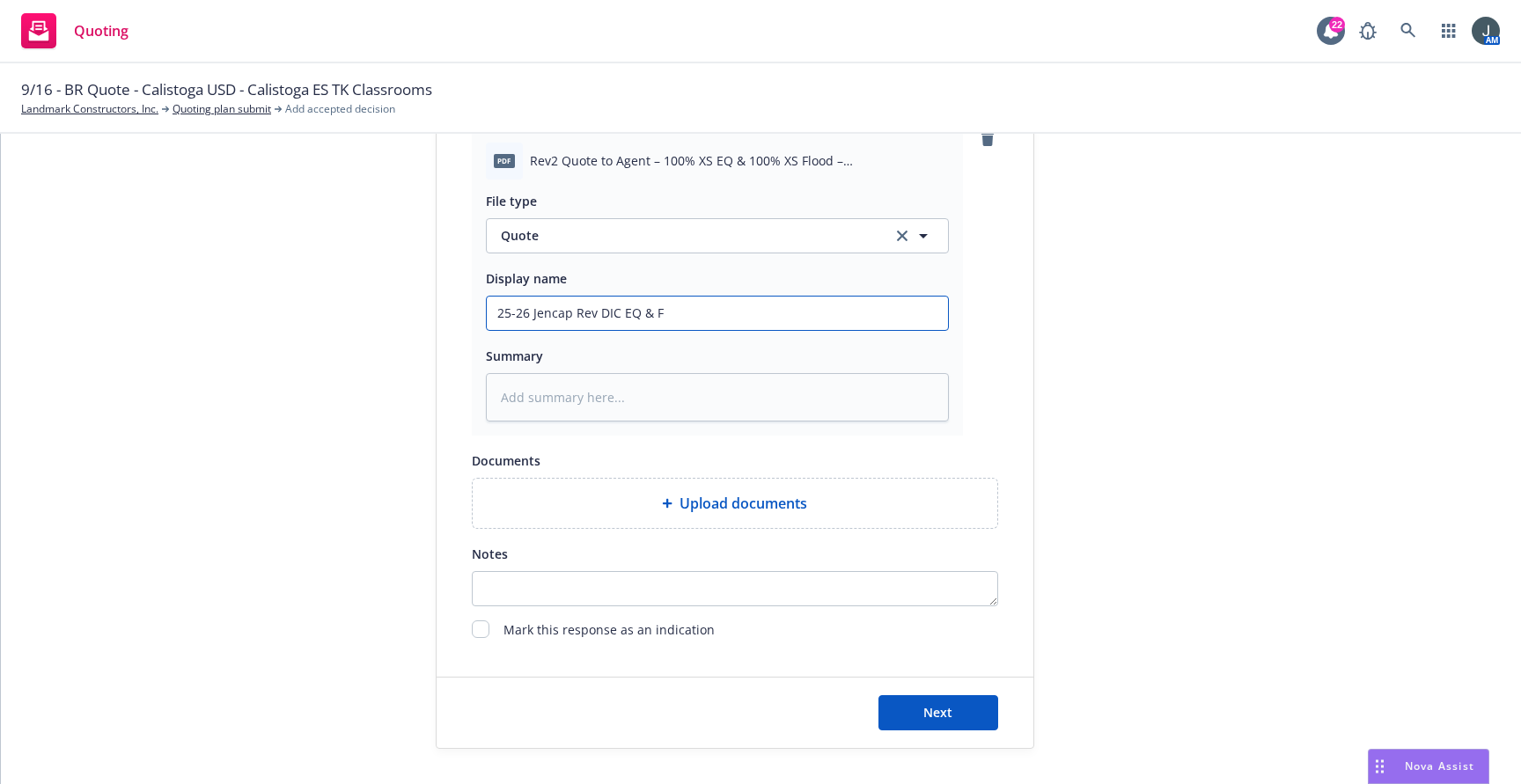
type textarea "x"
type input "25-26 Jencap Rev DIC EQ & Fl"
type textarea "x"
type input "25-26 Jencap Rev DIC EQ & Flo"
type textarea "x"
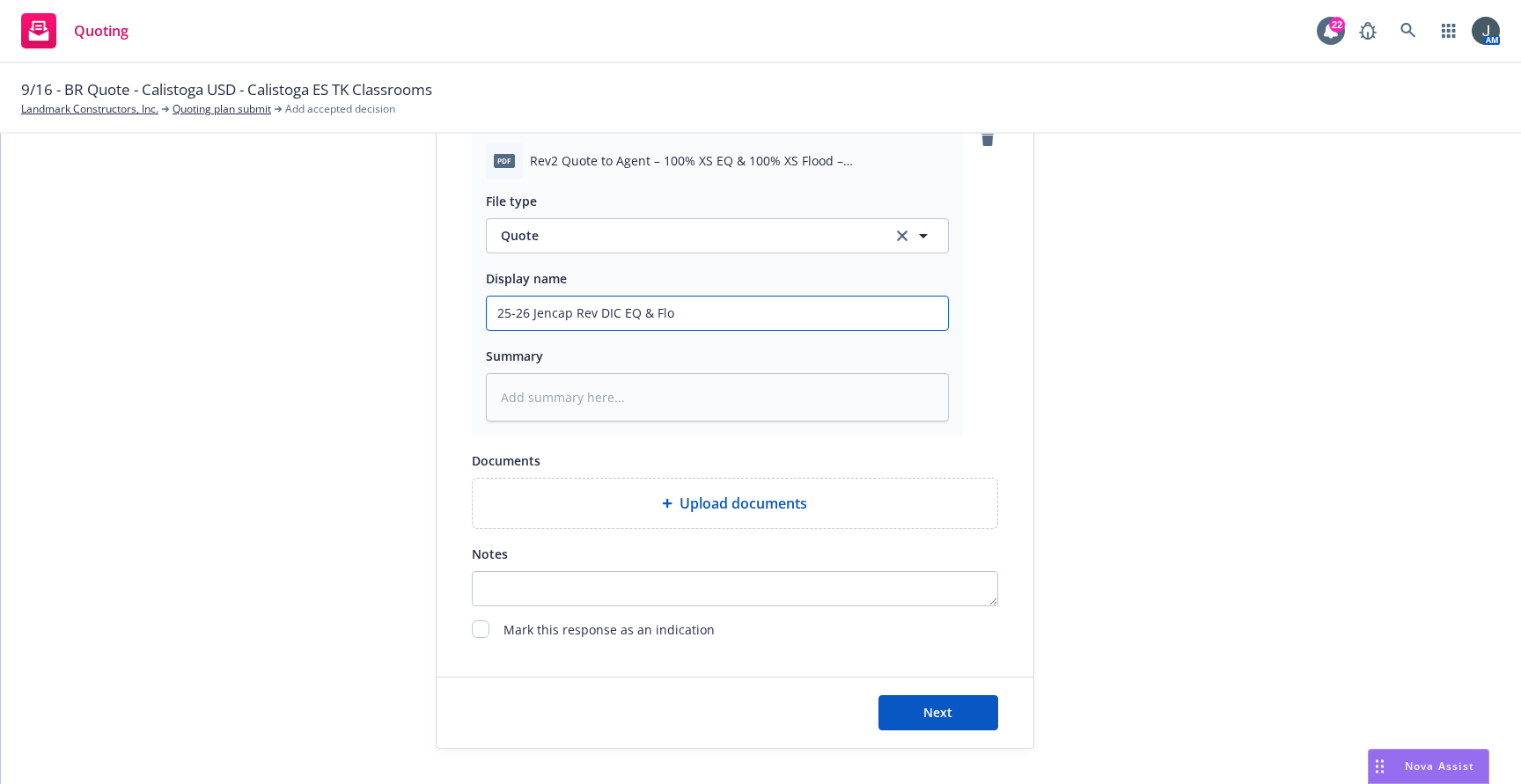
type input "25-26 Jencap Rev DIC EQ & Floo"
type textarea "x"
type input "25-26 Jencap Rev DIC EQ & Flood"
type textarea "x"
type input "25-26 Jencap Rev DIC EQ & Flood"
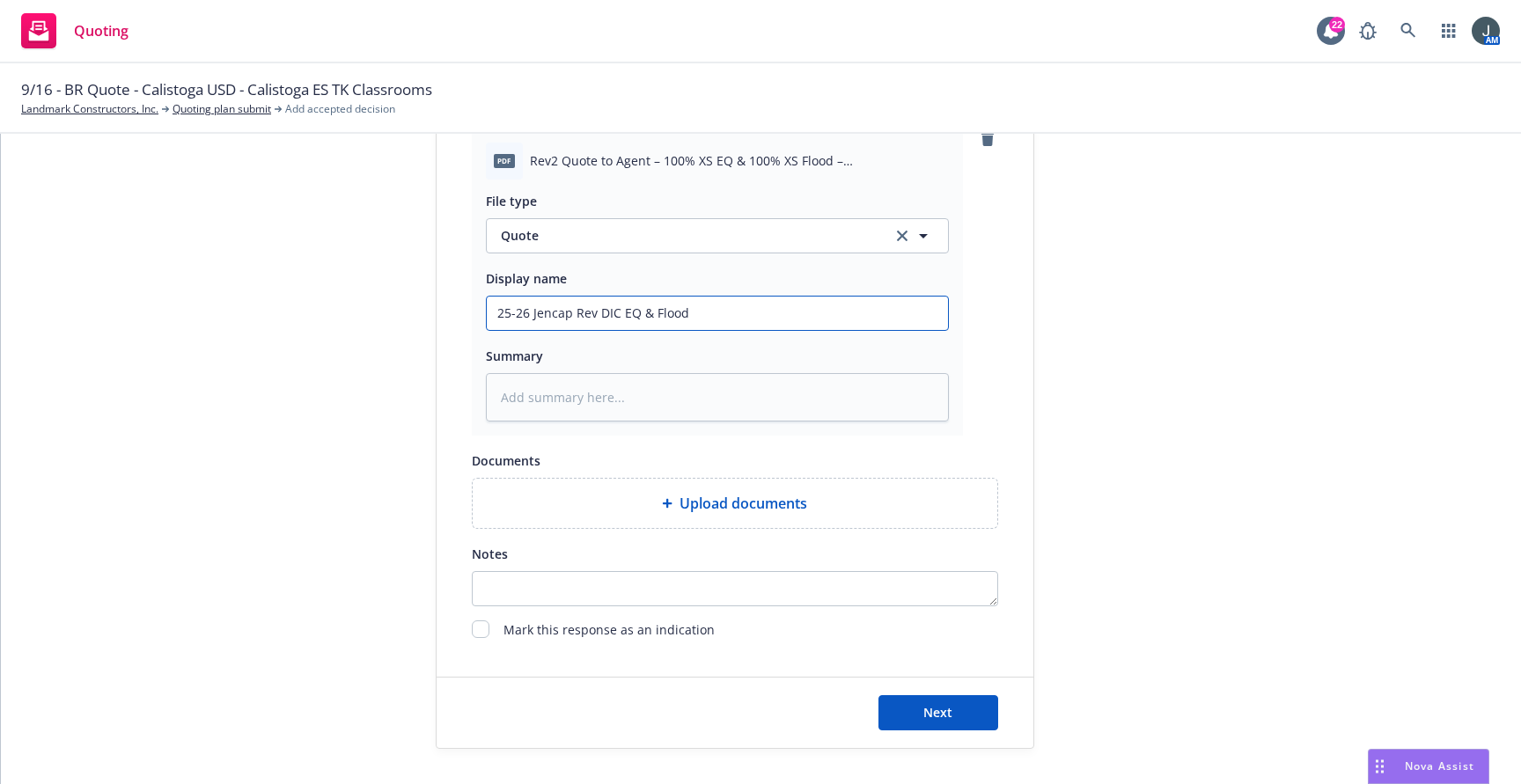
type textarea "x"
type input "25-26 Jencap Rev DIC EQ & Flood -"
type textarea "x"
type input "25-26 Jencap Rev DIC EQ & Flood -"
type textarea "x"
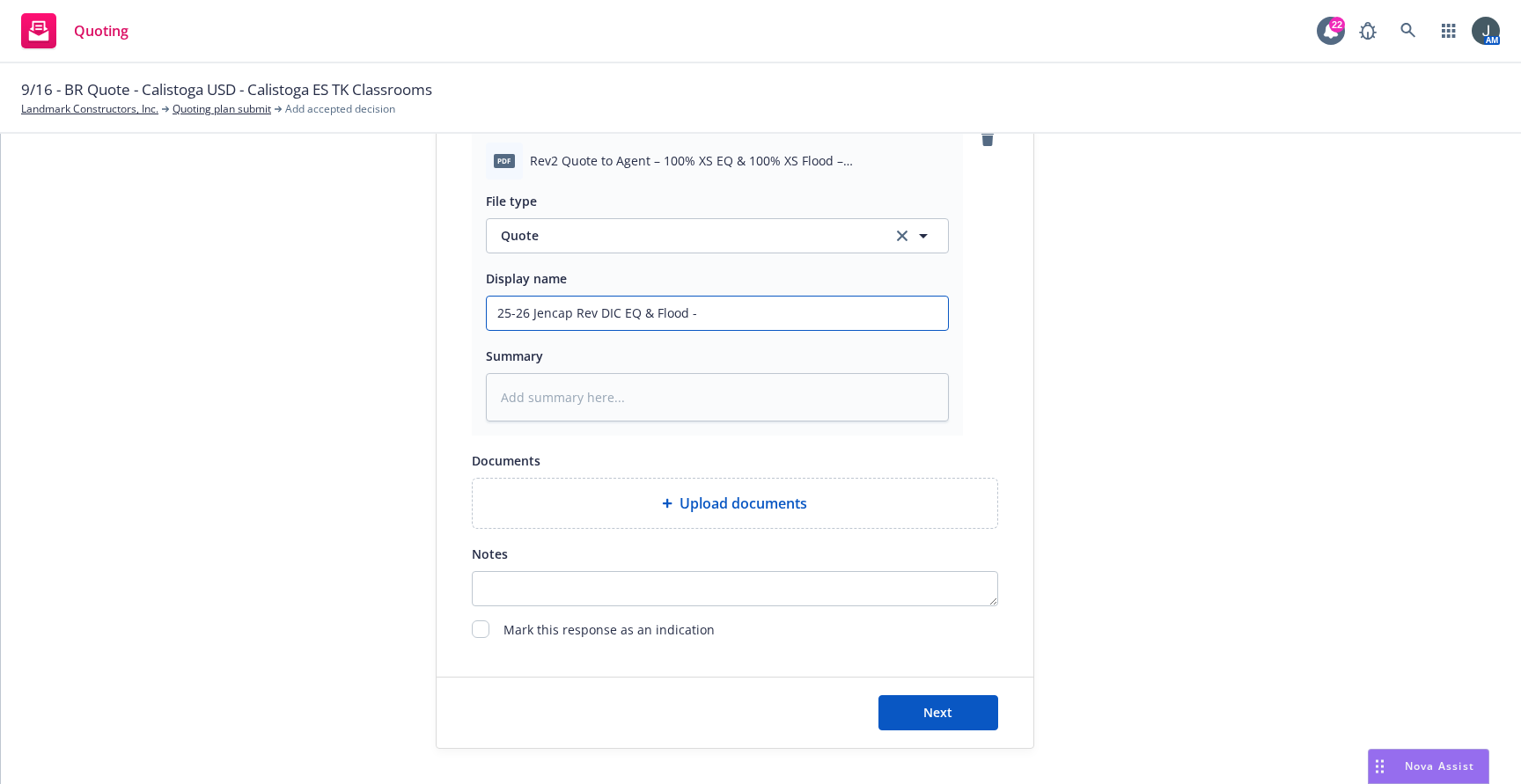
type input "25-26 Jencap Rev DIC EQ & Flood - C"
type textarea "x"
type input "25-26 Jencap Rev DIC EQ & Flood - Ca"
type textarea "x"
type input "25-26 Jencap Rev DIC EQ & Flood - Cal"
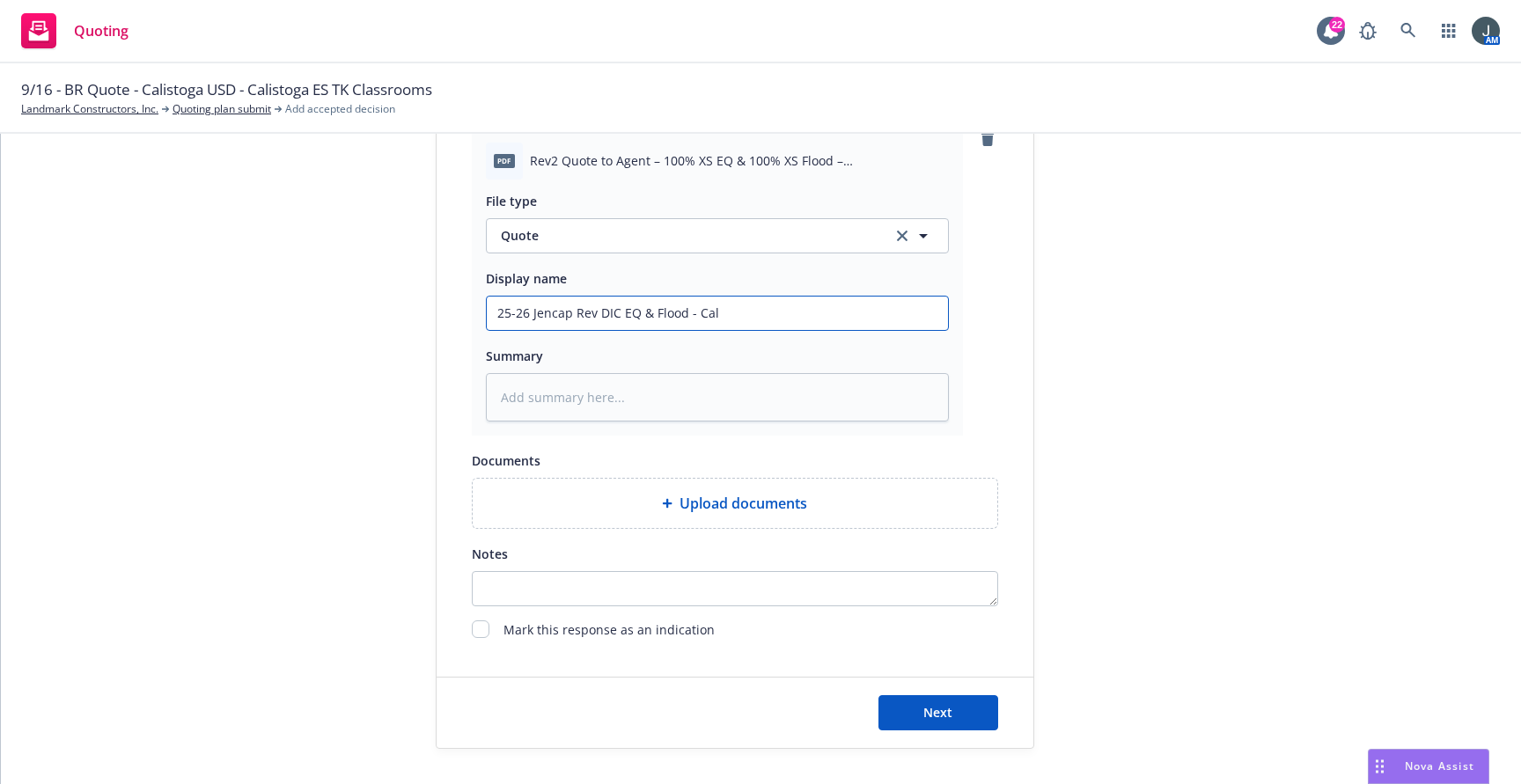
type textarea "x"
type input "25-26 Jencap Rev DIC EQ & Flood - Cali"
type textarea "x"
type input "25-26 Jencap Rev DIC EQ & Flood - Calis"
type textarea "x"
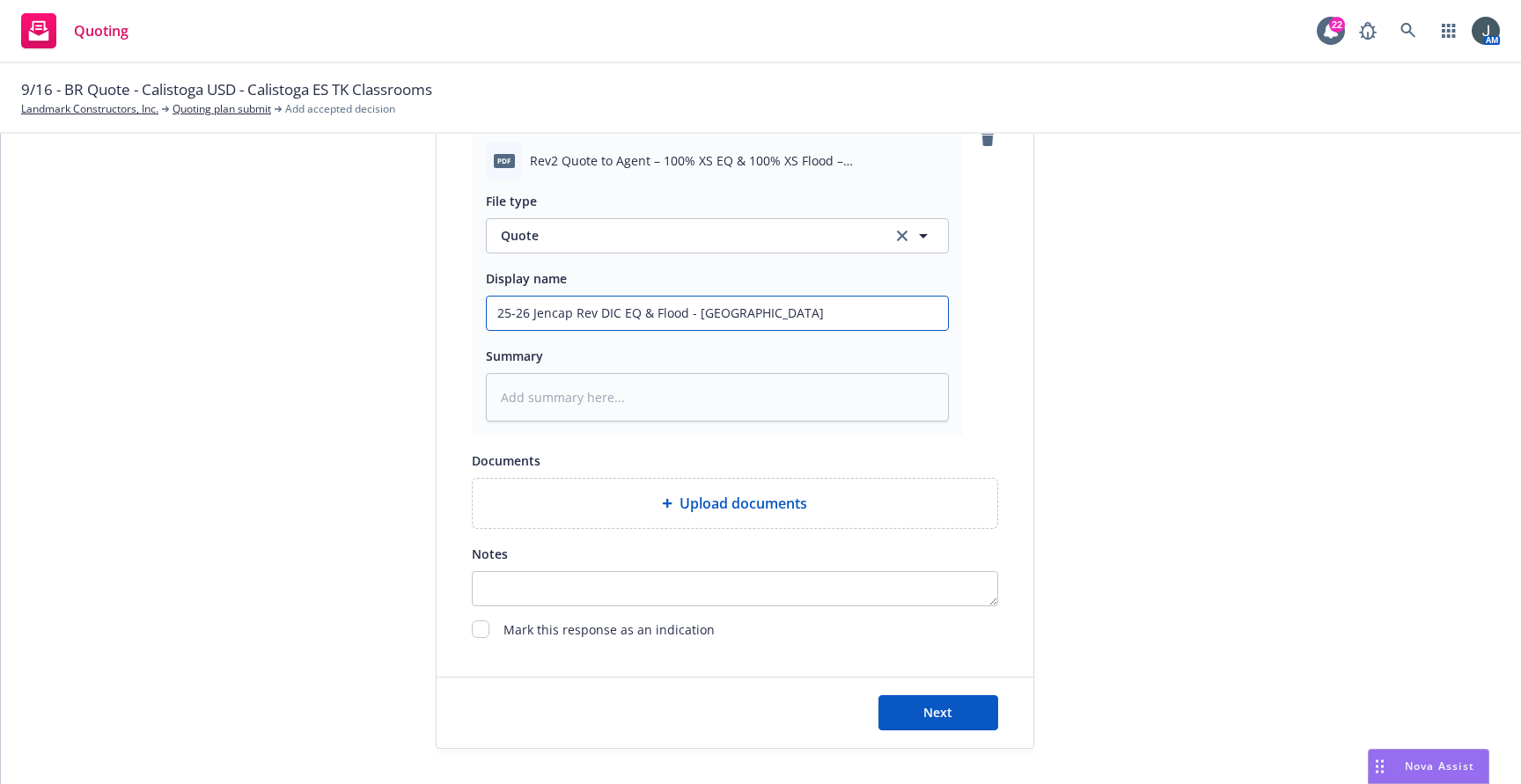
type input "25-26 Jencap Rev DIC EQ & Flood - Calist"
type textarea "x"
type input "25-26 Jencap Rev DIC EQ & Flood - Calisto"
type textarea "x"
type input "25-26 Jencap Rev DIC EQ & Flood - Calistog"
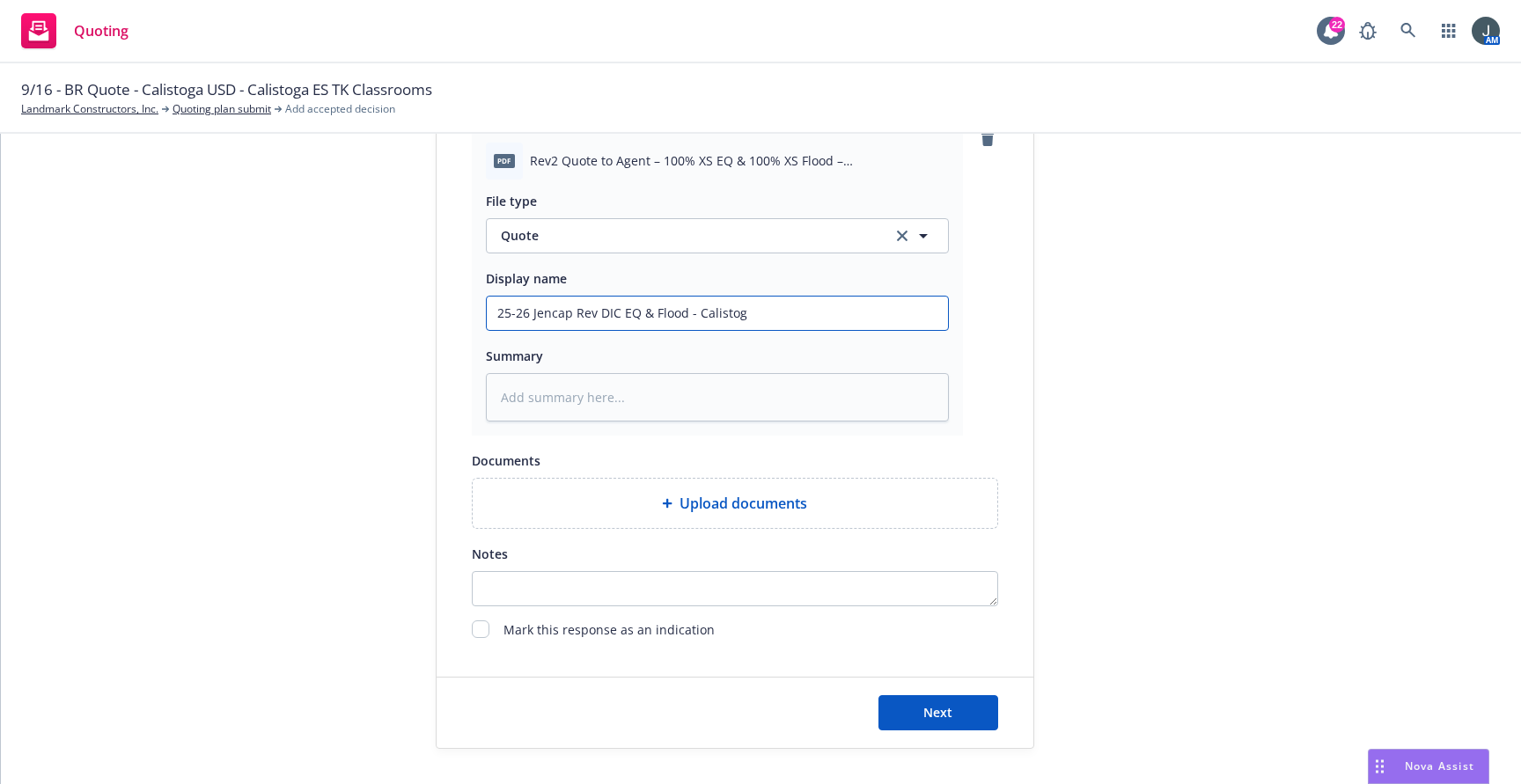
type textarea "x"
type input "25-26 Jencap Rev DIC EQ & Flood - Calistoga"
type textarea "x"
type input "25-26 Jencap Rev DIC EQ & Flood - Calistoga"
type textarea "x"
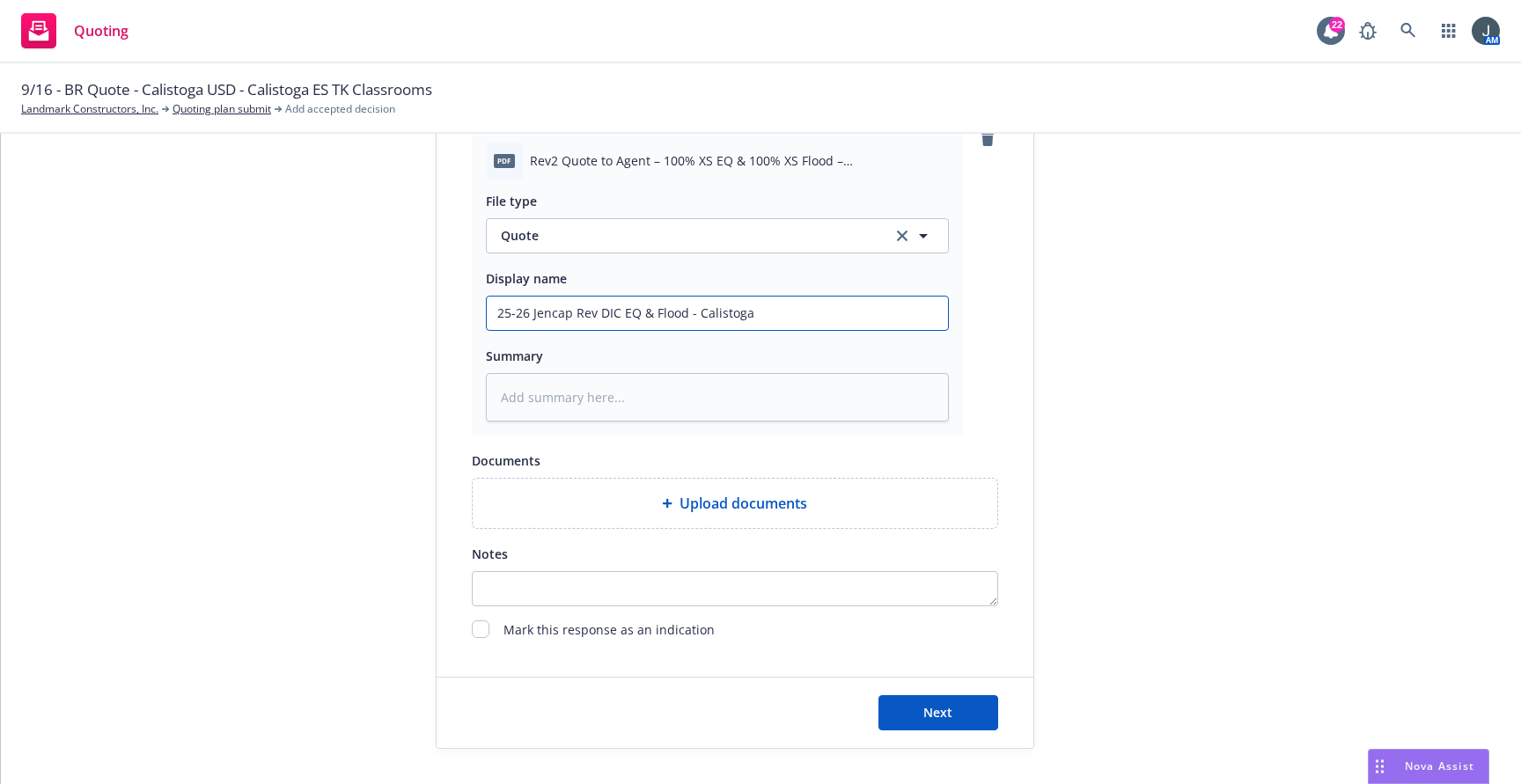
type input "25-26 Jencap Rev DIC EQ & Flood - Calistoga T"
type textarea "x"
type input "25-26 Jencap Rev DIC EQ & Flood - Calistoga TK"
type textarea "x"
type input "25-26 Jencap Rev DIC EQ & Flood - Calistoga TK"
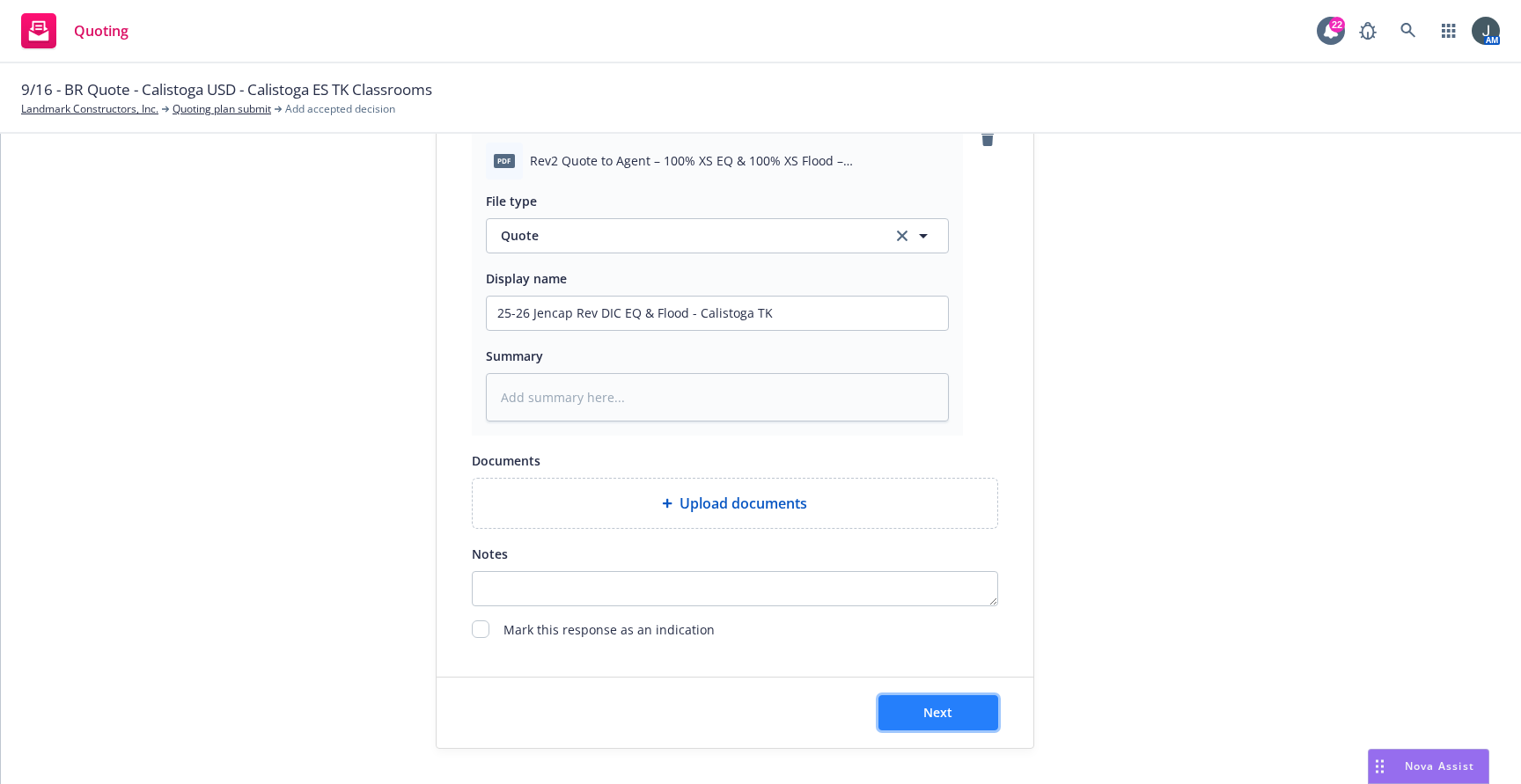
click at [897, 709] on button "Next" at bounding box center [938, 712] width 120 height 35
type textarea "x"
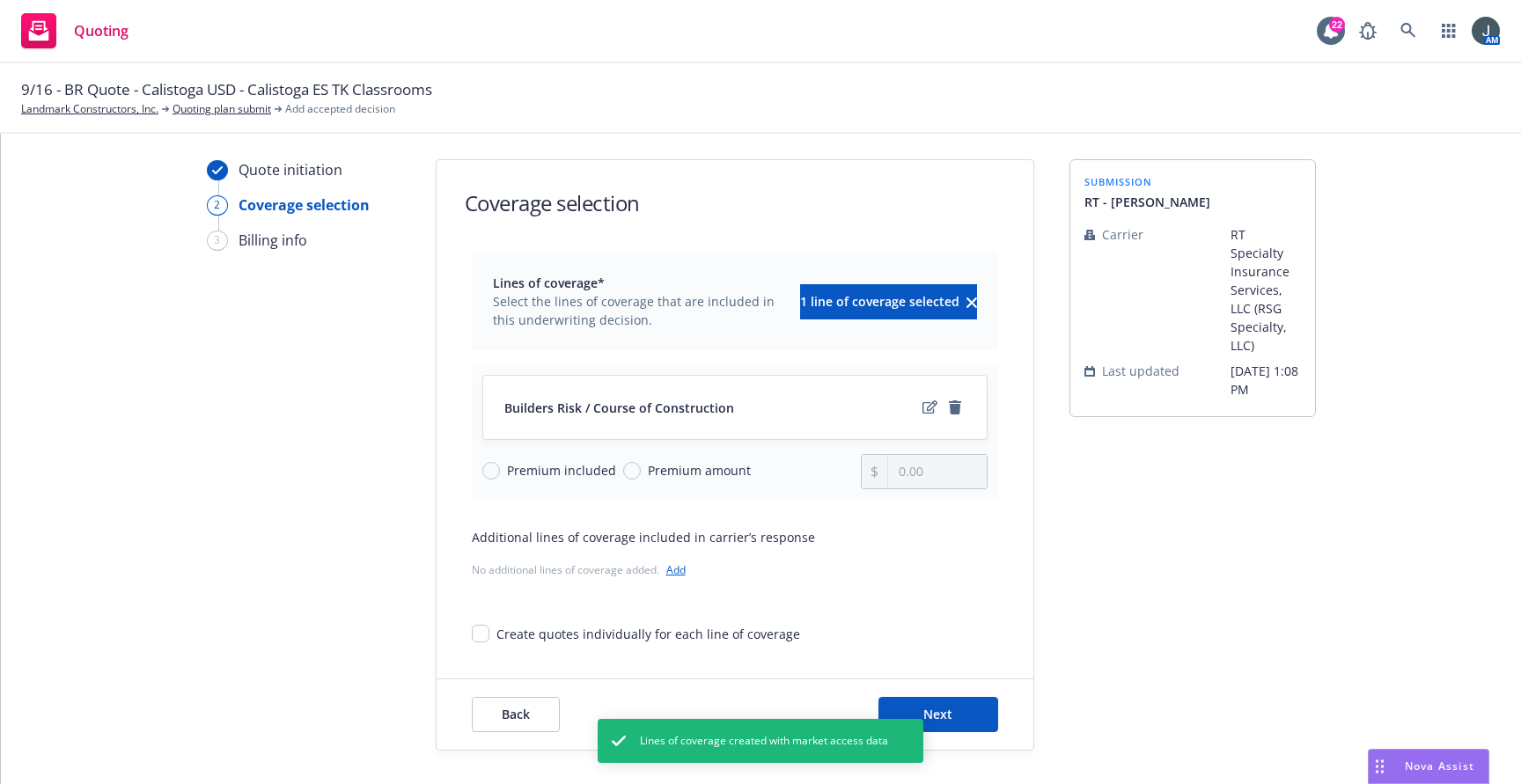
scroll to position [12, 0]
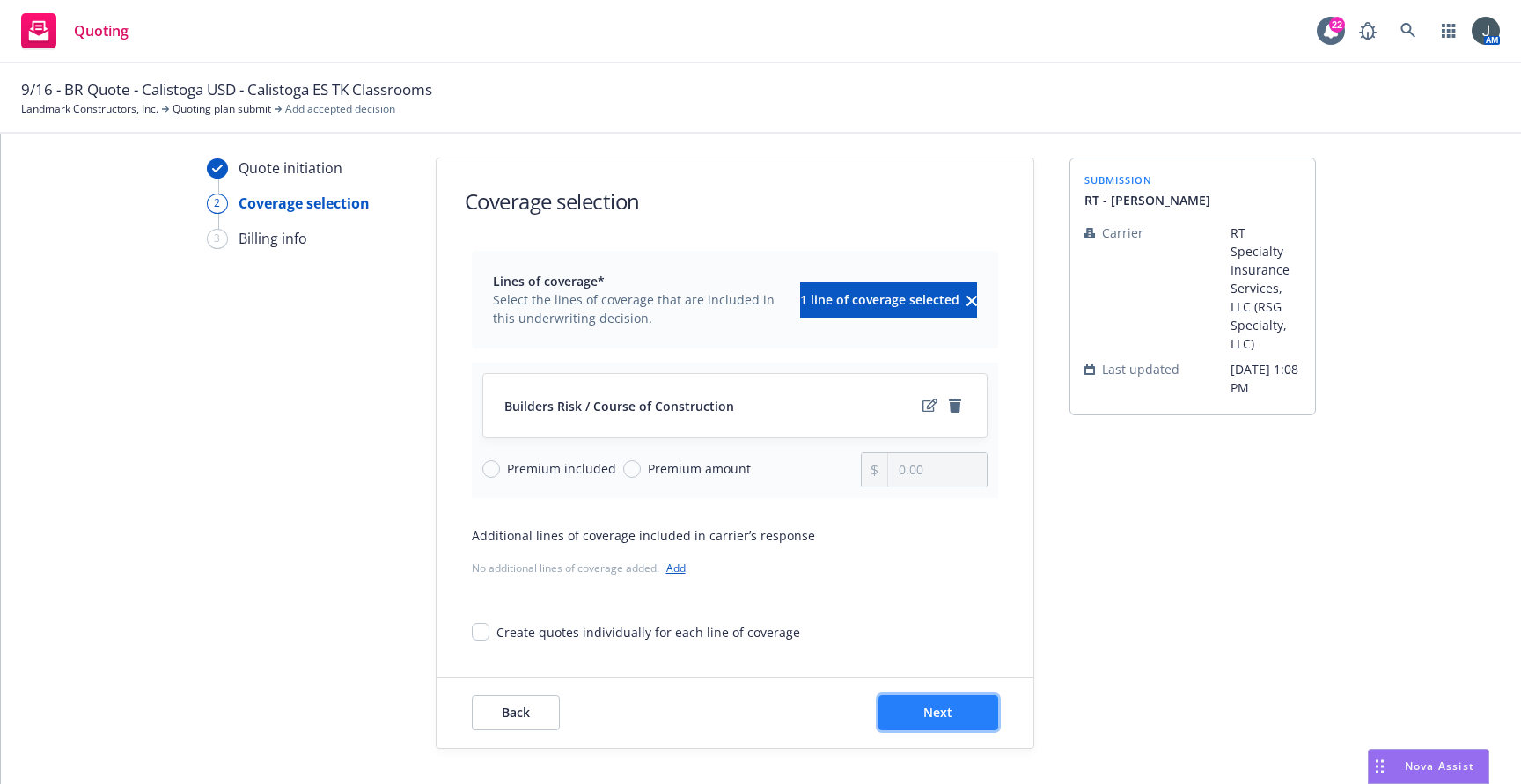
click at [967, 715] on button "Next" at bounding box center [938, 712] width 120 height 35
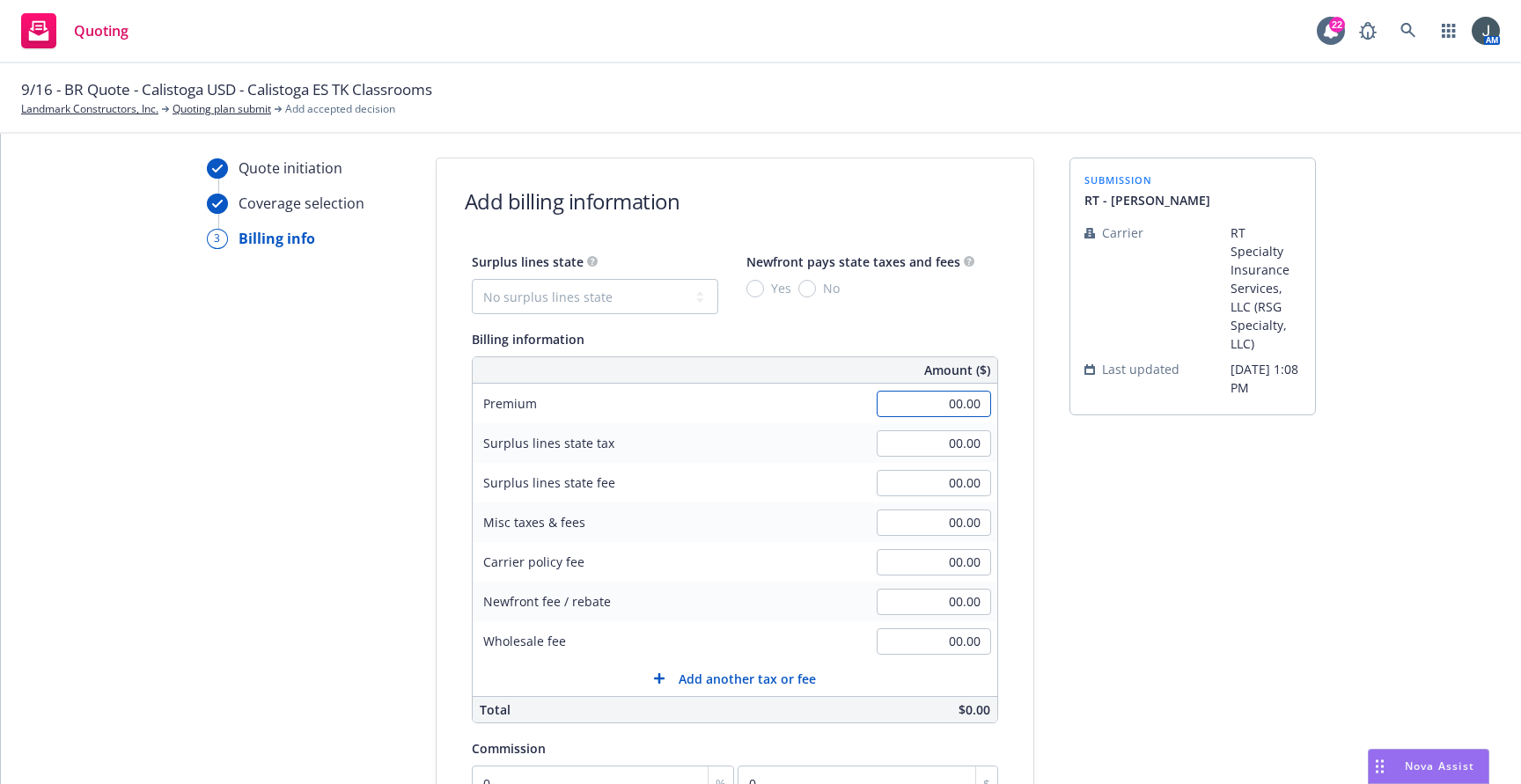
click at [927, 405] on input "00.00" at bounding box center [933, 404] width 114 height 26
click at [565, 296] on select "No surplus lines state Alaska Alabama Arkansas Arizona California Colorado Conn…" at bounding box center [594, 296] width 246 height 35
select select "CA"
click at [472, 279] on select "No surplus lines state Alaska Alabama Arkansas Arizona California Colorado Conn…" at bounding box center [594, 296] width 246 height 35
click at [798, 287] on input "No" at bounding box center [806, 288] width 17 height 17
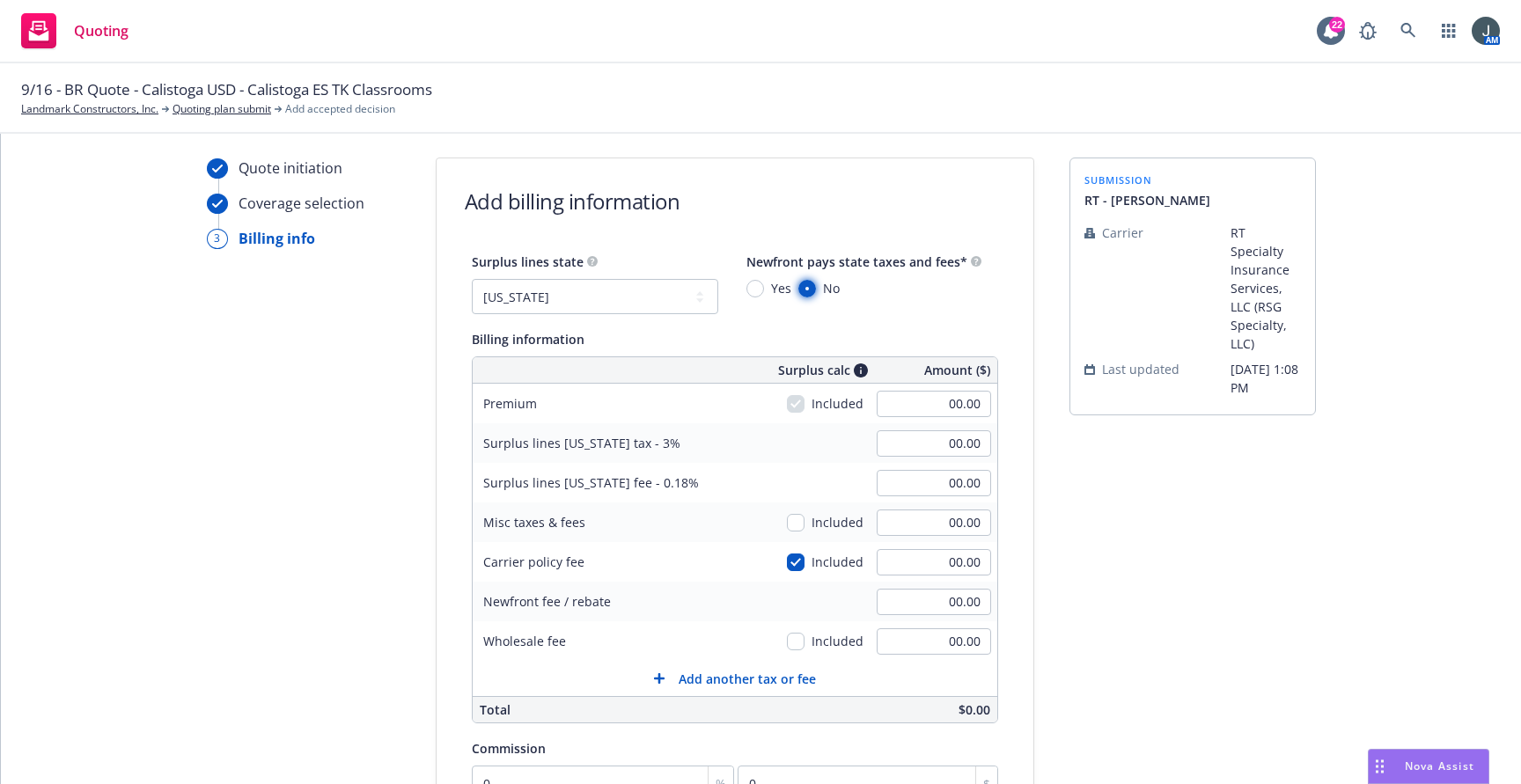
radio input "true"
click at [915, 393] on input "00.00" at bounding box center [933, 404] width 114 height 26
type input "6,000,000.00"
type input "180,000.00"
type input "10,800.00"
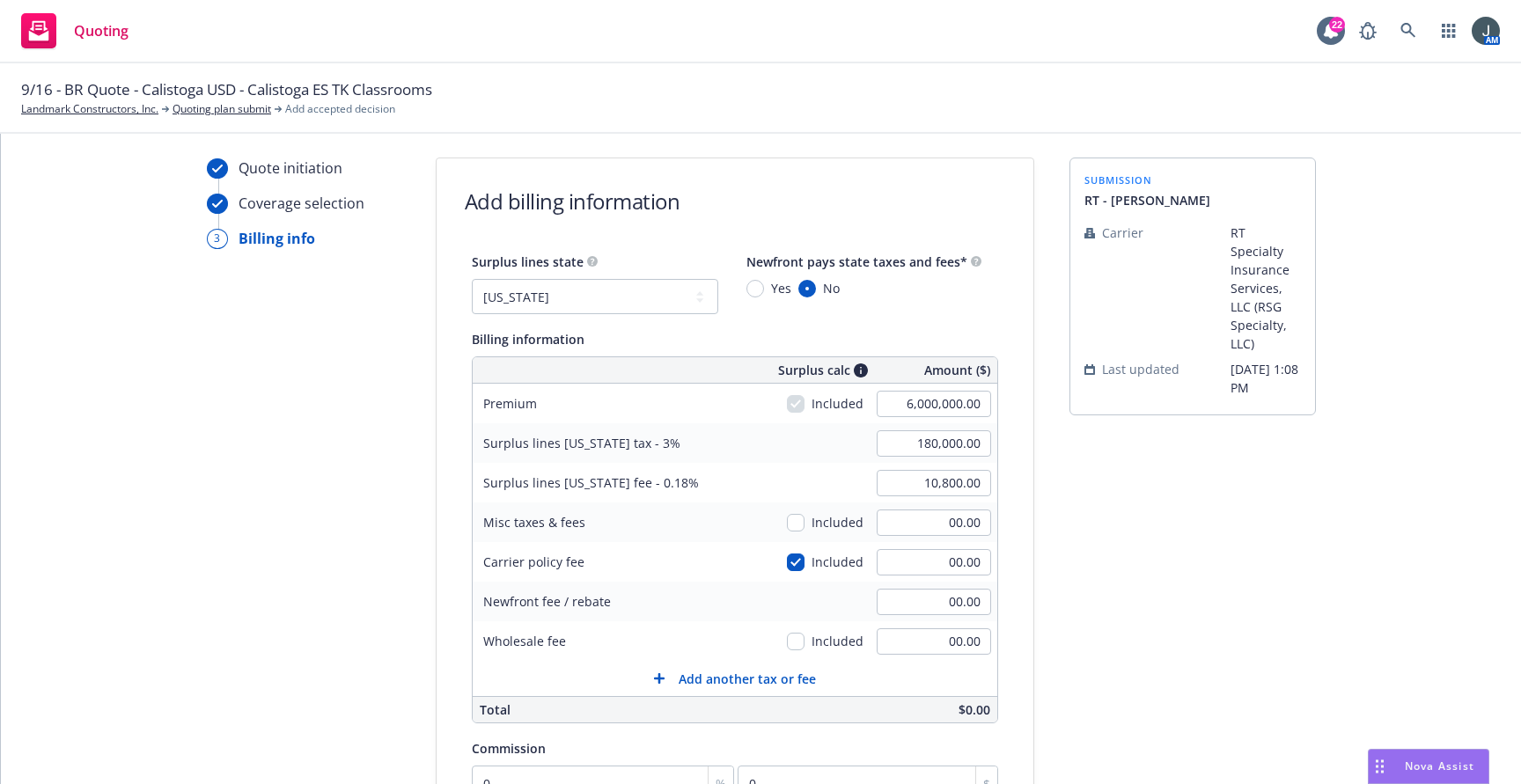
click at [1003, 476] on div "Surplus lines state No surplus lines state Alaska Alabama Arkansas Arizona Cali…" at bounding box center [735, 577] width 596 height 652
type input "60,000.00"
type input "1,800.00"
type input "108.00"
click at [1131, 437] on div "submission RT - RIchard Flannigan Carrier RT Specialty Insurance Services, LLC …" at bounding box center [1192, 585] width 246 height 854
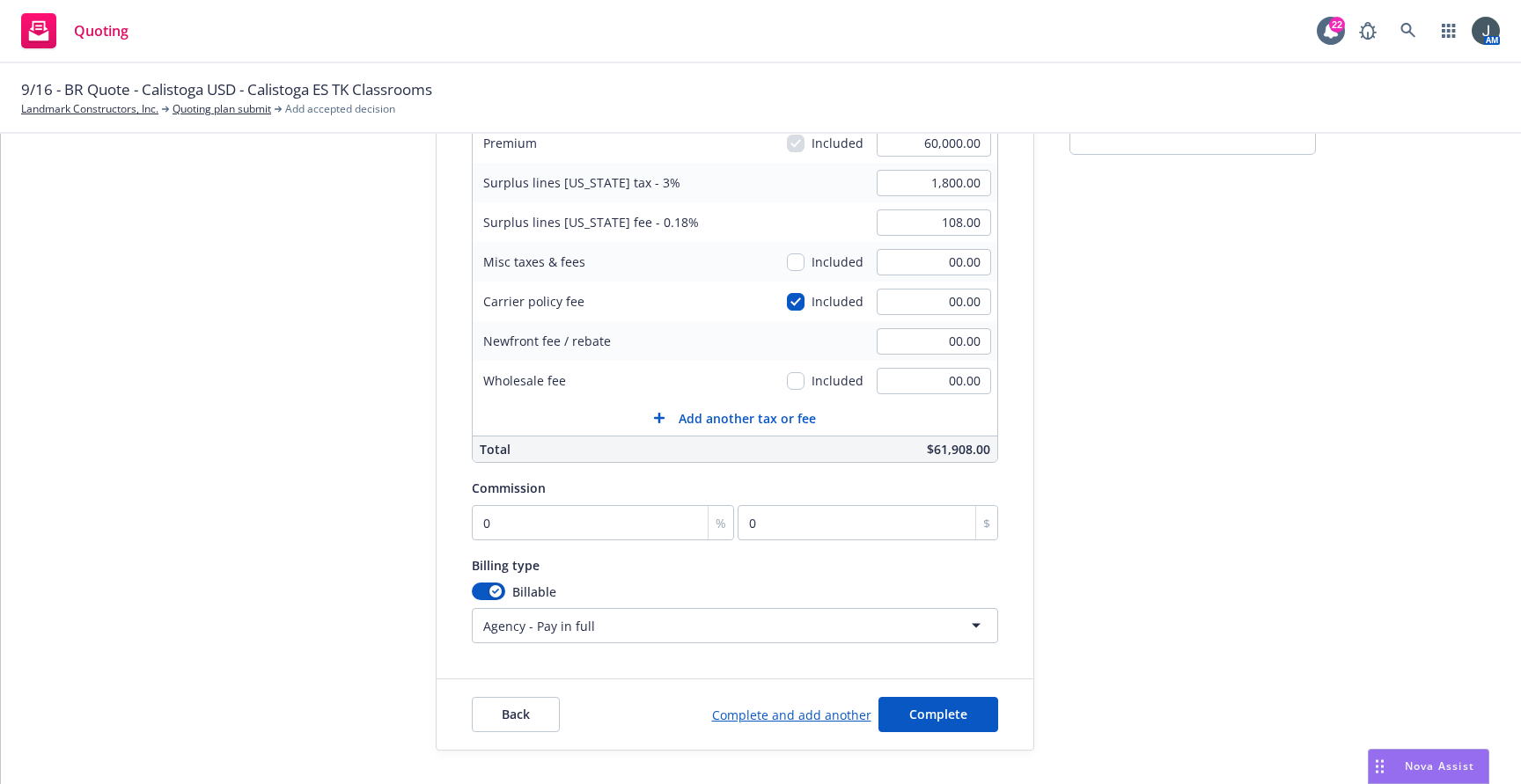
scroll to position [274, 0]
click at [613, 546] on div "Surplus lines state No surplus lines state Alaska Alabama Arkansas Arizona Cali…" at bounding box center [735, 315] width 527 height 652
click at [613, 528] on input "0" at bounding box center [603, 521] width 263 height 35
type input "1"
type input "600"
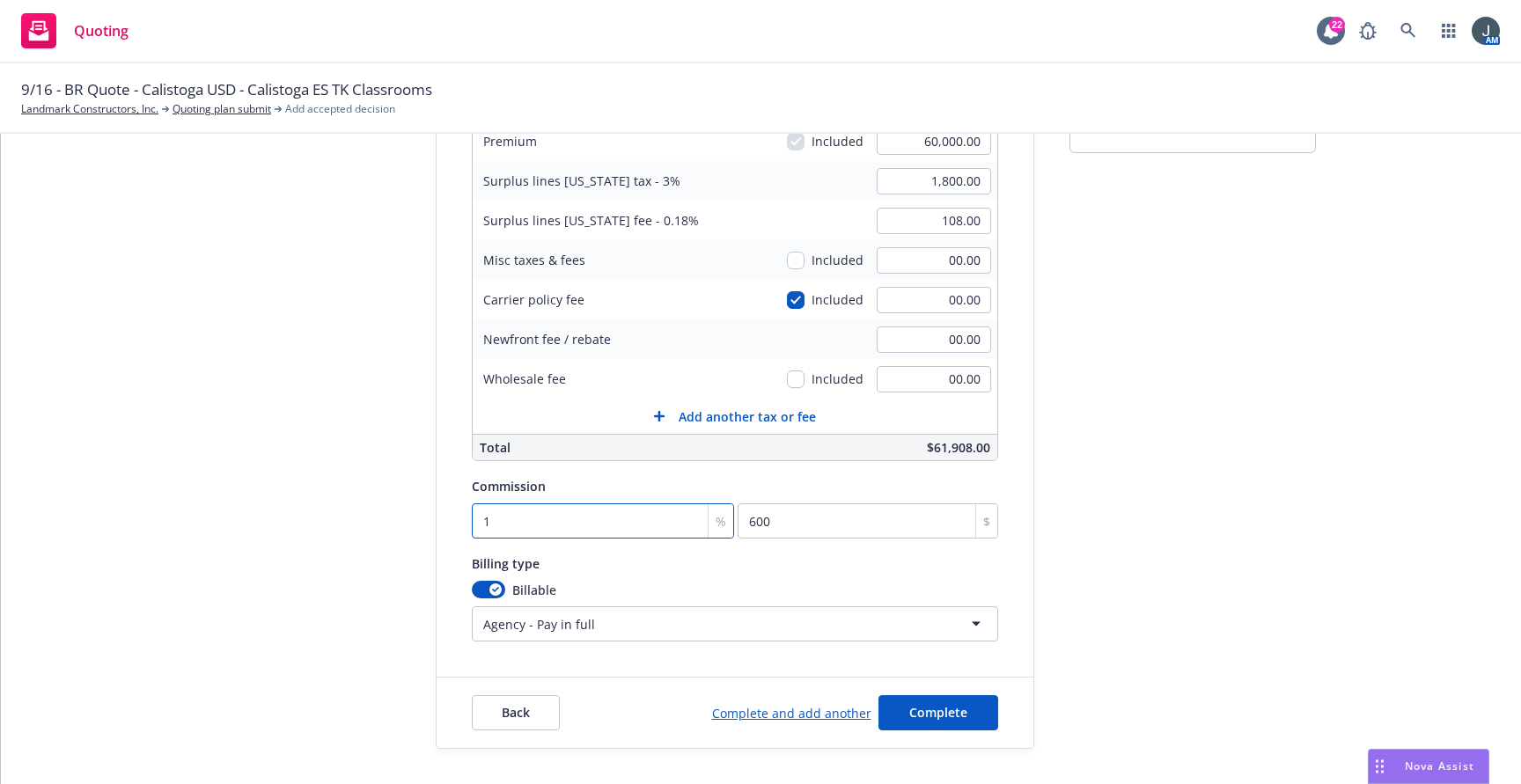
type input "10"
type input "6000"
type input "10"
click at [906, 701] on button "Complete" at bounding box center [938, 712] width 120 height 35
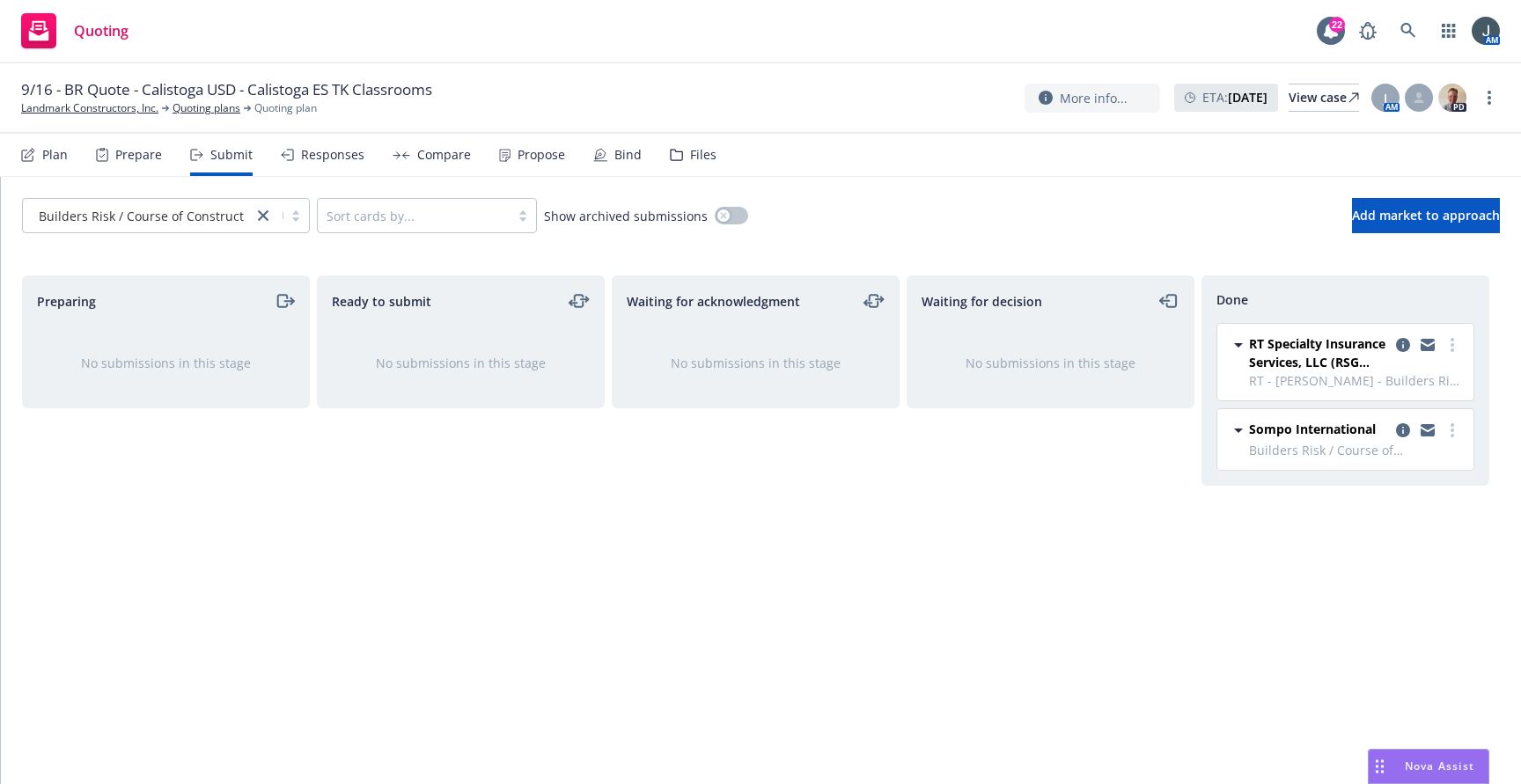
click at [623, 528] on div "Waiting for acknowledgment No submissions in this stage" at bounding box center [755, 510] width 288 height 471
